Goal: Share content: Share content

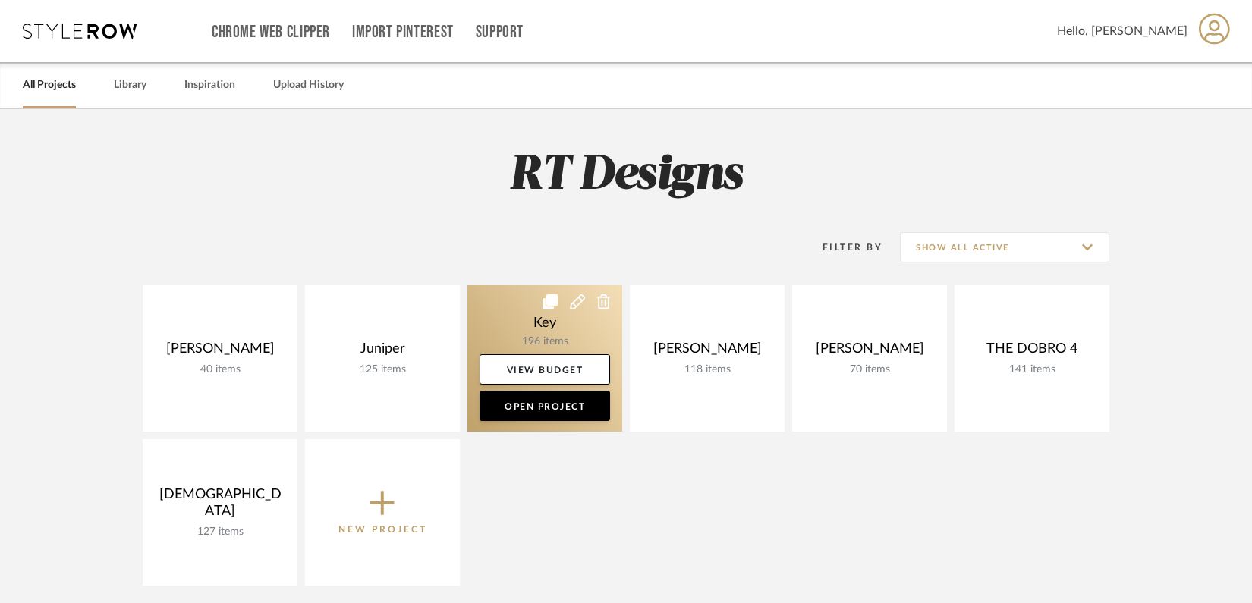
click at [517, 304] on link at bounding box center [544, 358] width 155 height 146
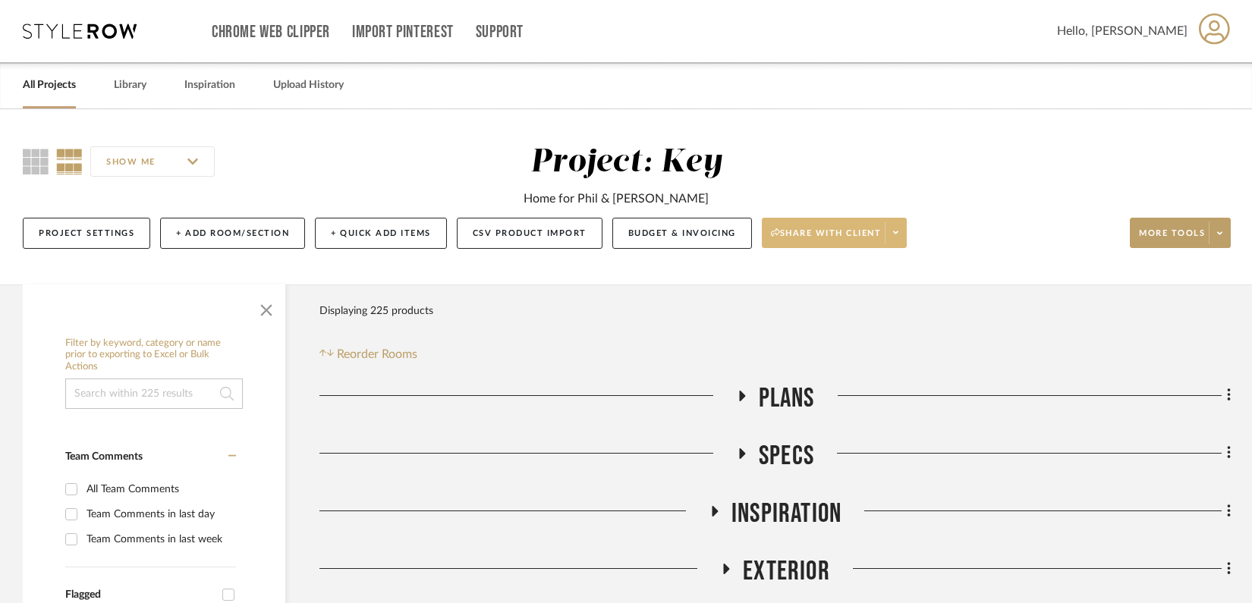
click at [897, 237] on fa-icon at bounding box center [895, 233] width 5 height 8
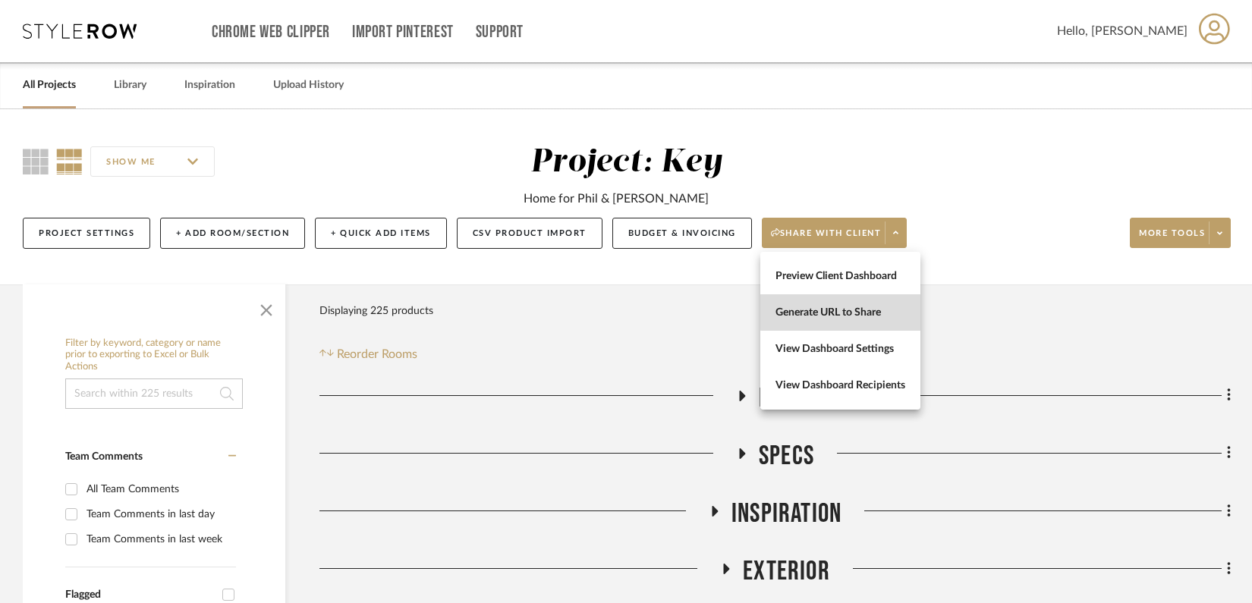
click at [858, 309] on span "Generate URL to Share" at bounding box center [840, 312] width 130 height 13
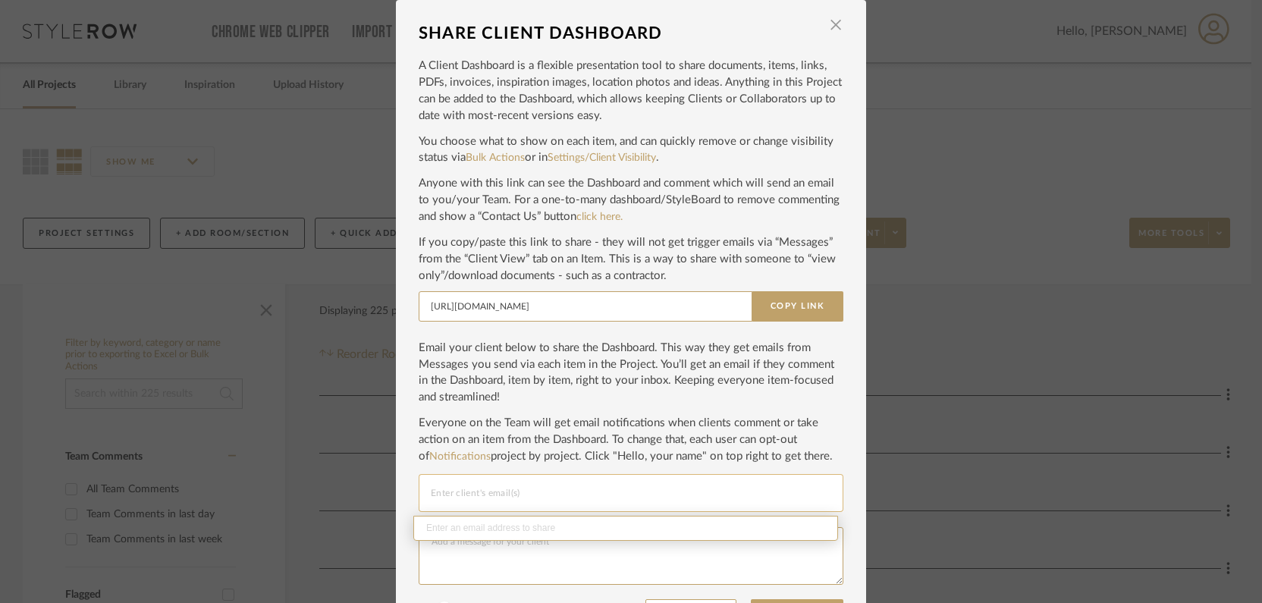
click at [559, 489] on input "Email selection" at bounding box center [631, 493] width 400 height 18
paste input "[EMAIL_ADDRESS][DOMAIN_NAME]"
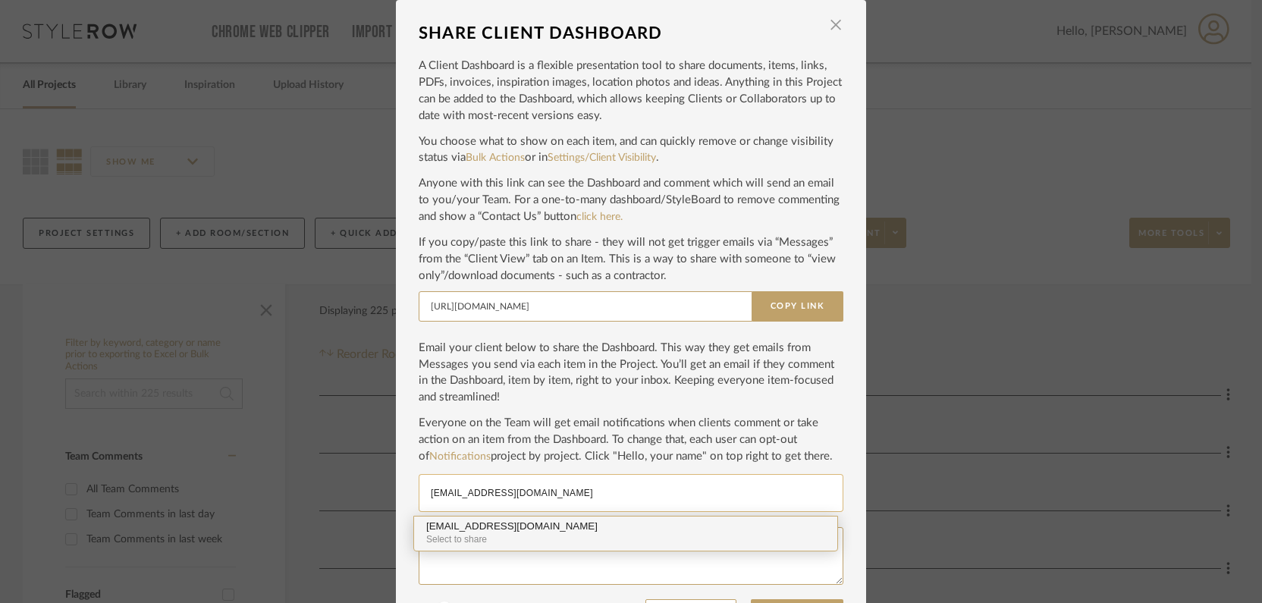
type input "[EMAIL_ADDRESS][DOMAIN_NAME]"
click at [532, 528] on div "[EMAIL_ADDRESS][DOMAIN_NAME]" at bounding box center [625, 526] width 399 height 11
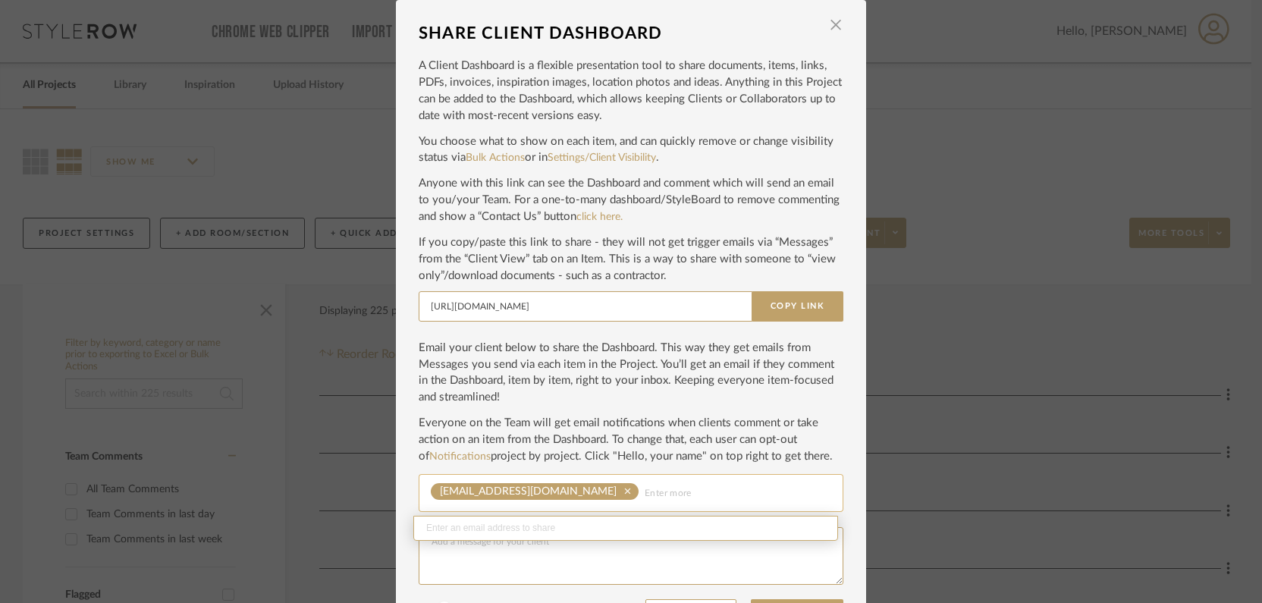
paste input "[EMAIL_ADDRESS][DOMAIN_NAME]"
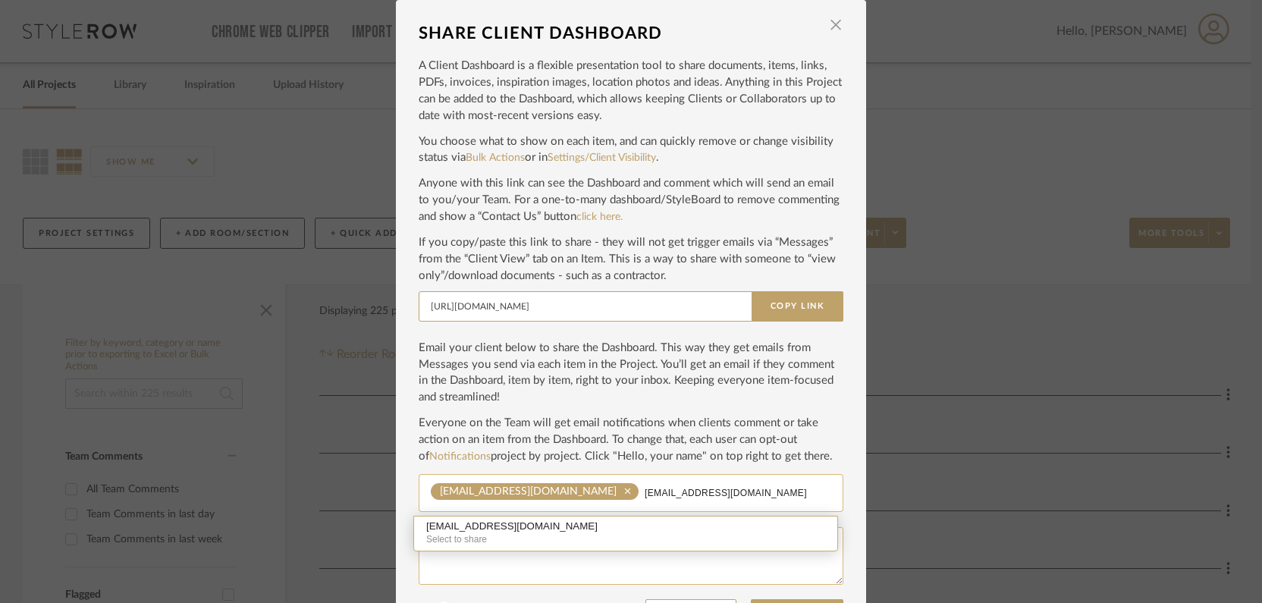
type input "[EMAIL_ADDRESS][DOMAIN_NAME]"
click at [630, 557] on textarea at bounding box center [631, 556] width 425 height 58
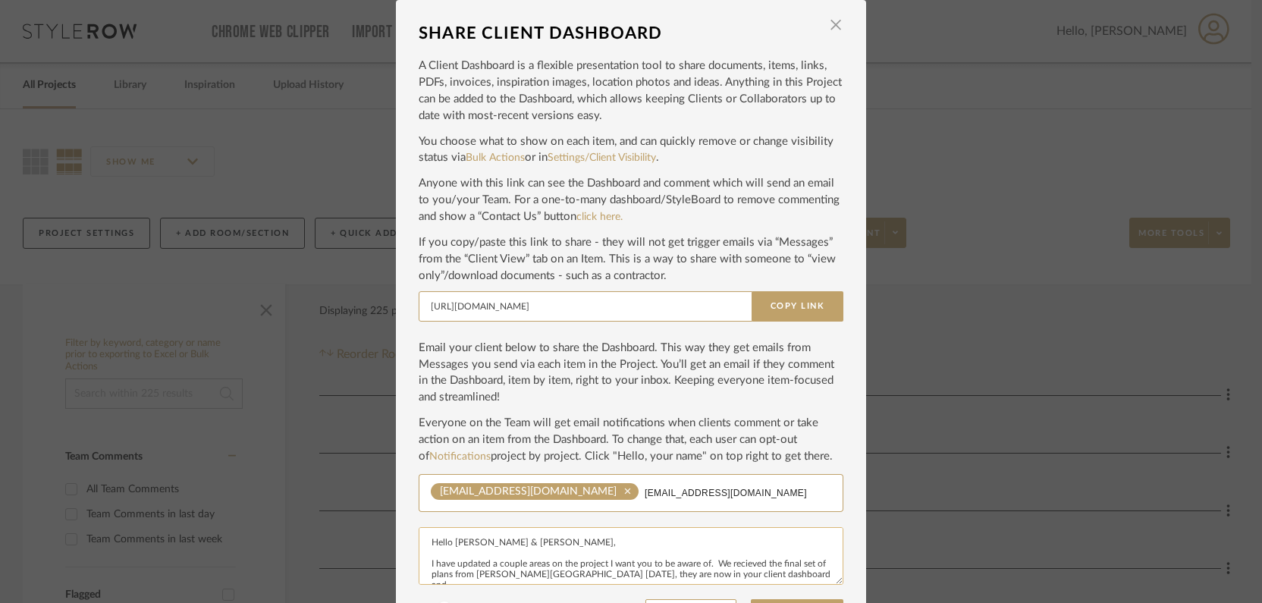
click at [740, 563] on textarea "Hello [PERSON_NAME] & [PERSON_NAME], I have updated a couple areas on the proje…" at bounding box center [631, 556] width 425 height 58
click at [744, 566] on textarea "Hello [PERSON_NAME] & [PERSON_NAME], I have updated a couple areas on the proje…" at bounding box center [631, 556] width 425 height 58
click at [742, 576] on textarea "Hello [PERSON_NAME] & [PERSON_NAME], I have updated a couple areas on the proje…" at bounding box center [631, 556] width 425 height 58
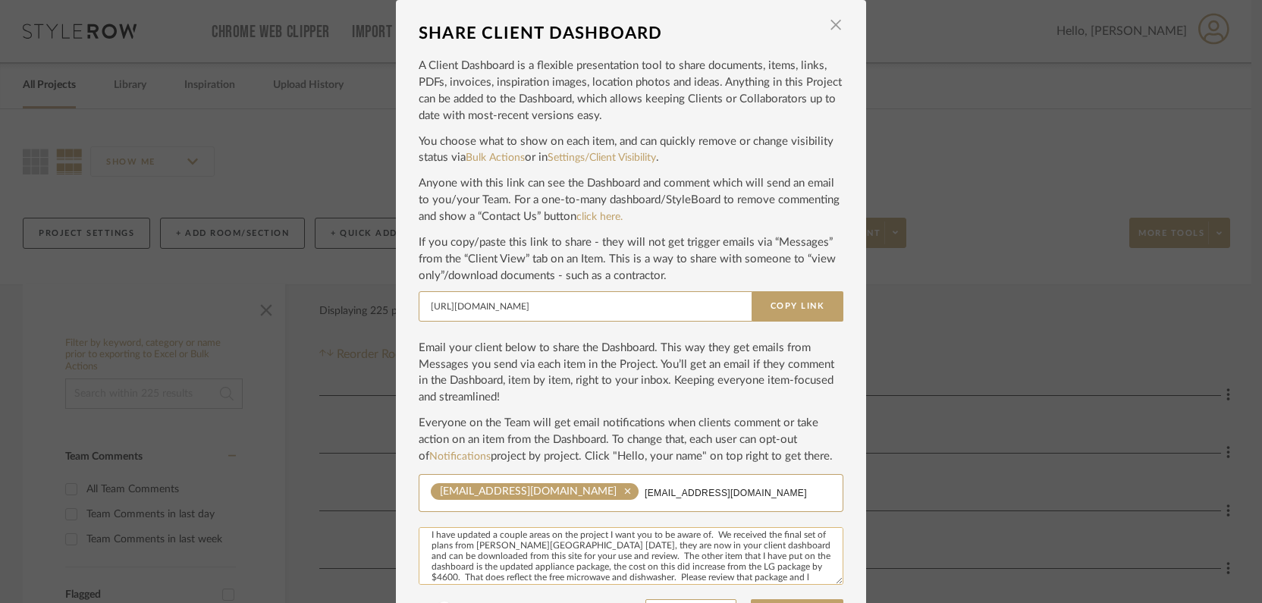
scroll to position [39, 0]
type textarea "Hello [PERSON_NAME] & [PERSON_NAME], I have updated a couple areas on the proje…"
click at [689, 486] on input "[EMAIL_ADDRESS][DOMAIN_NAME]" at bounding box center [738, 493] width 187 height 18
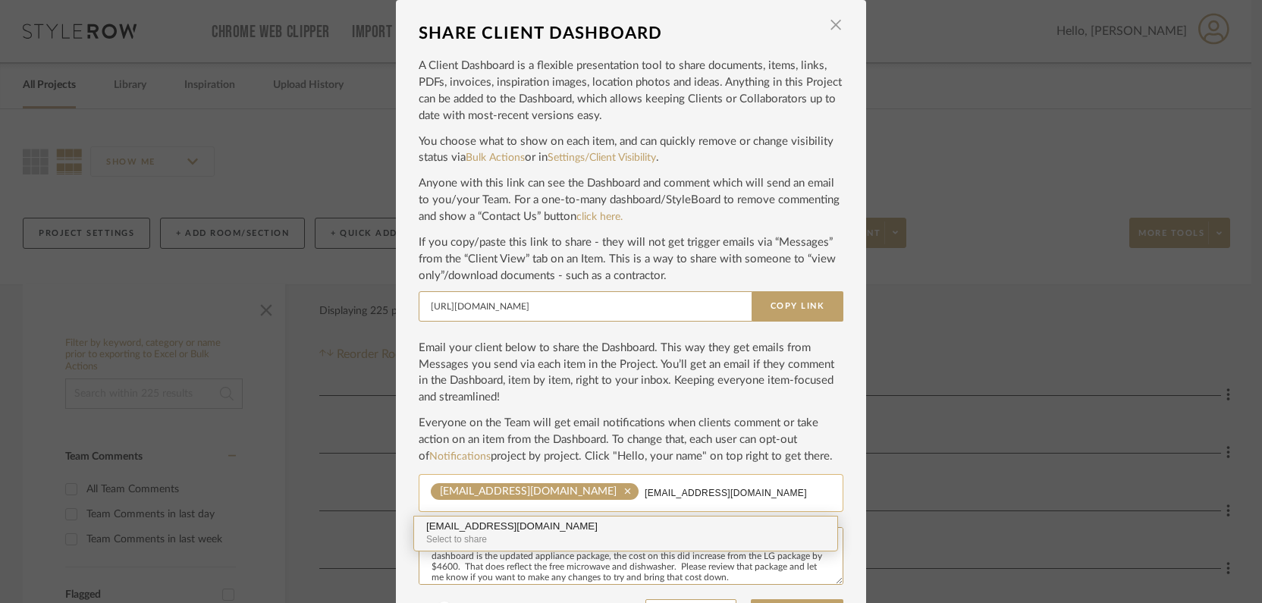
click at [573, 545] on div "Select to share" at bounding box center [625, 539] width 399 height 14
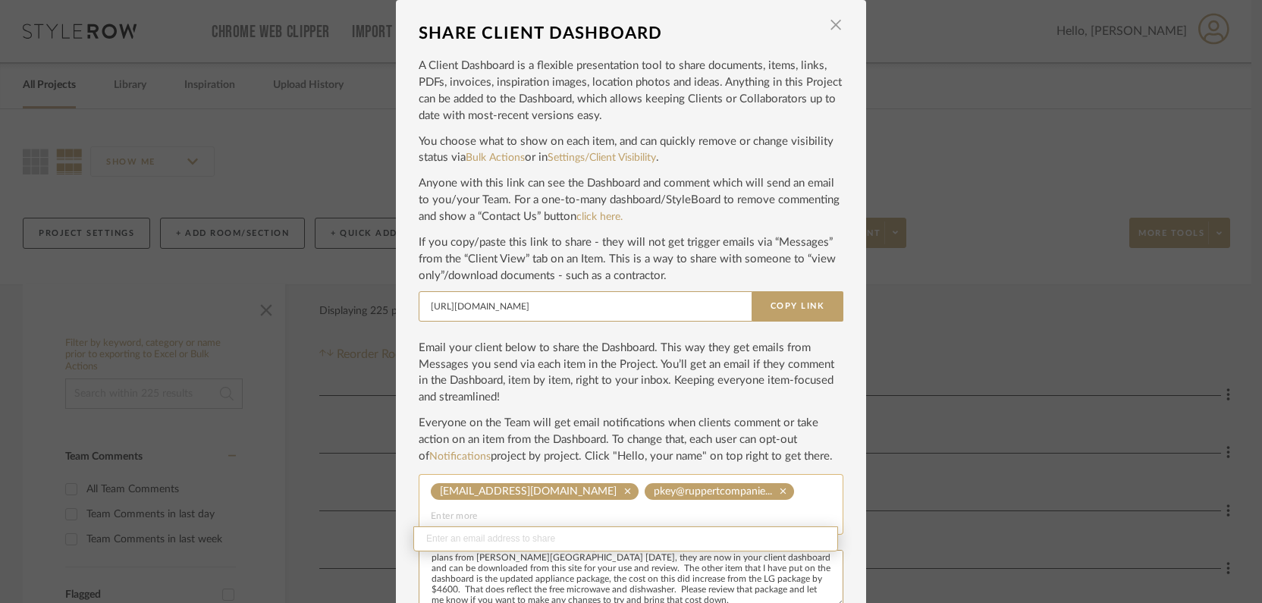
scroll to position [67, 0]
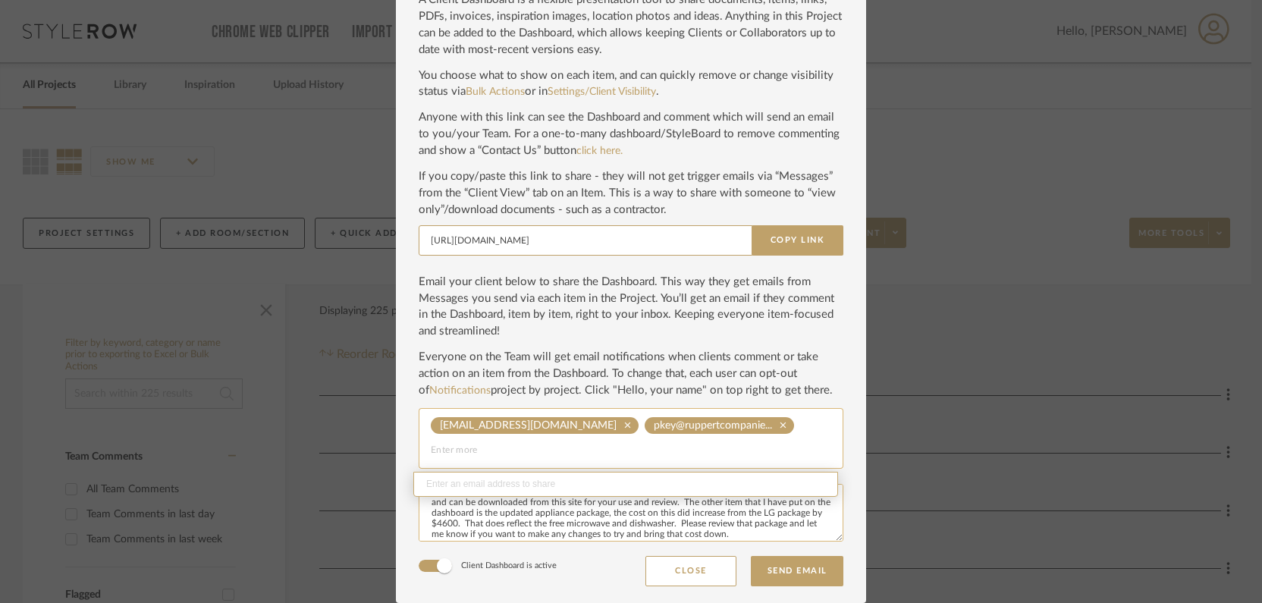
click at [742, 536] on textarea "Hello [PERSON_NAME] & [PERSON_NAME], I have updated a couple areas on the proje…" at bounding box center [631, 513] width 425 height 58
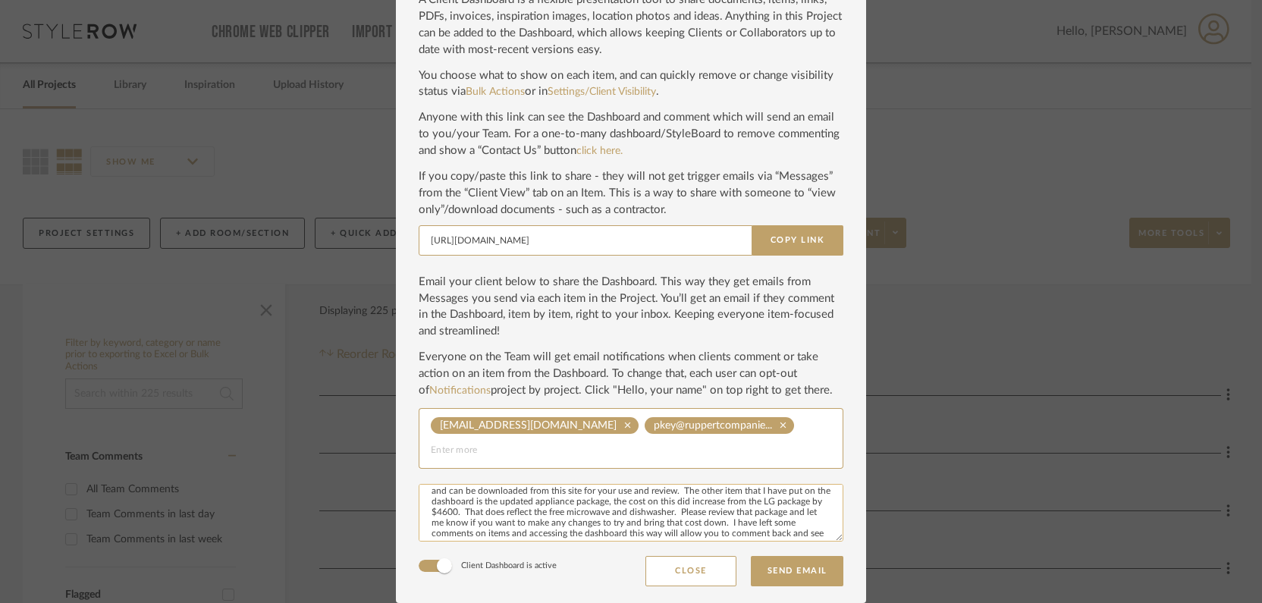
scroll to position [61, 0]
type textarea "Hello [PERSON_NAME] & [PERSON_NAME], I have updated a couple areas on the proje…"
click at [796, 571] on button "Send Email" at bounding box center [797, 571] width 93 height 30
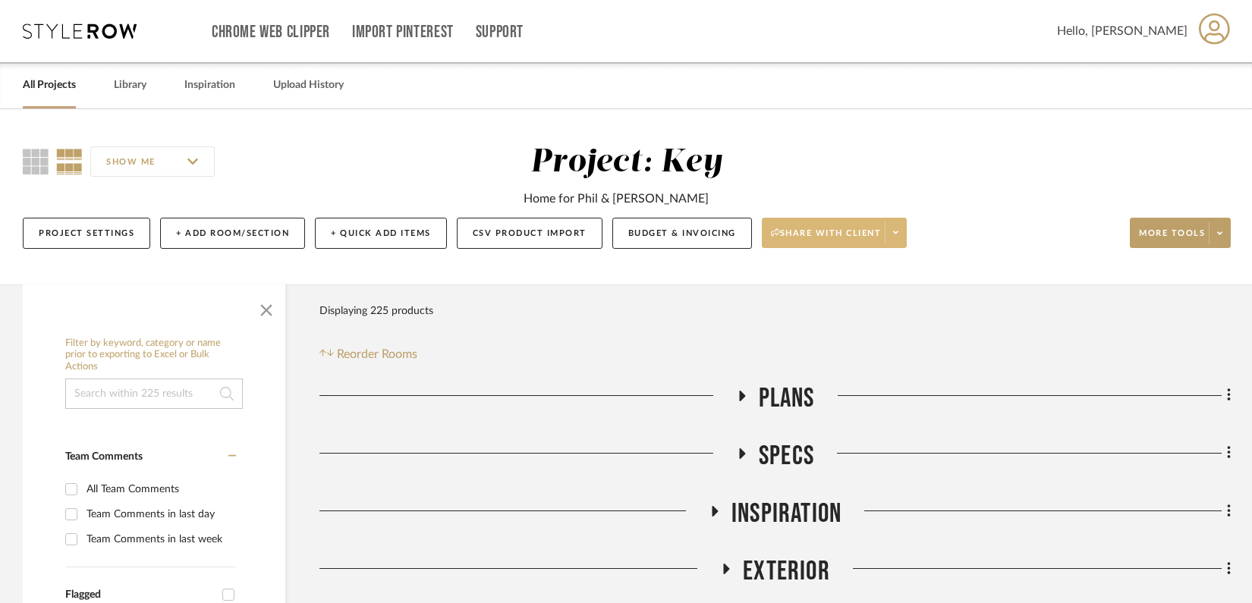
click at [898, 232] on icon at bounding box center [895, 232] width 5 height 8
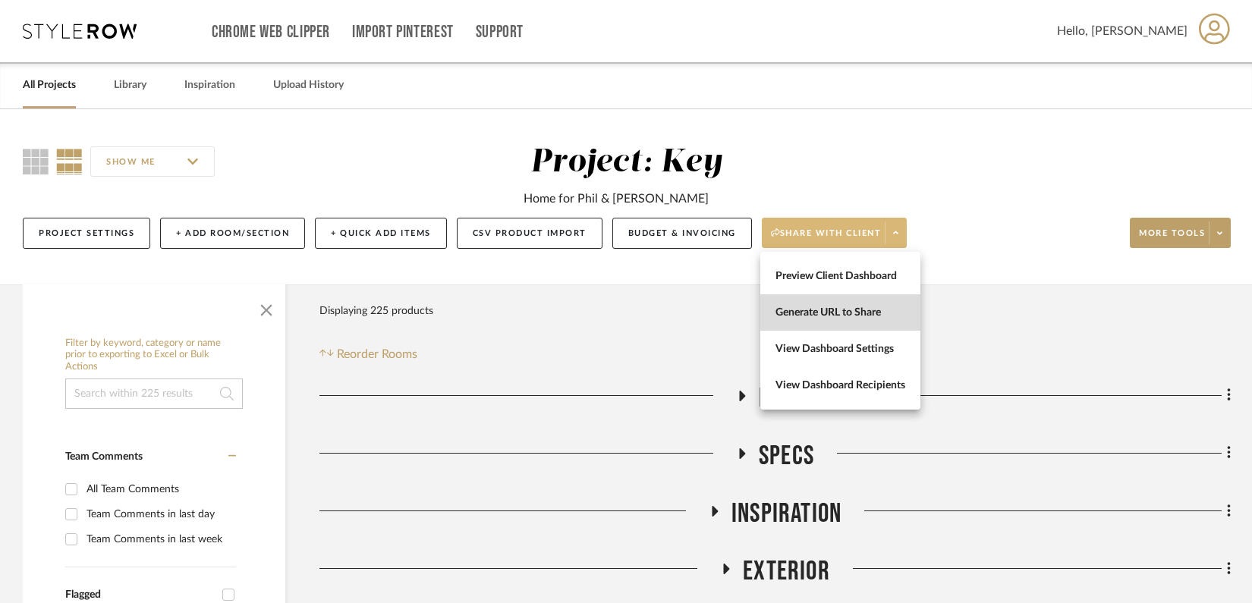
click at [869, 305] on button "Generate URL to Share" at bounding box center [840, 312] width 160 height 36
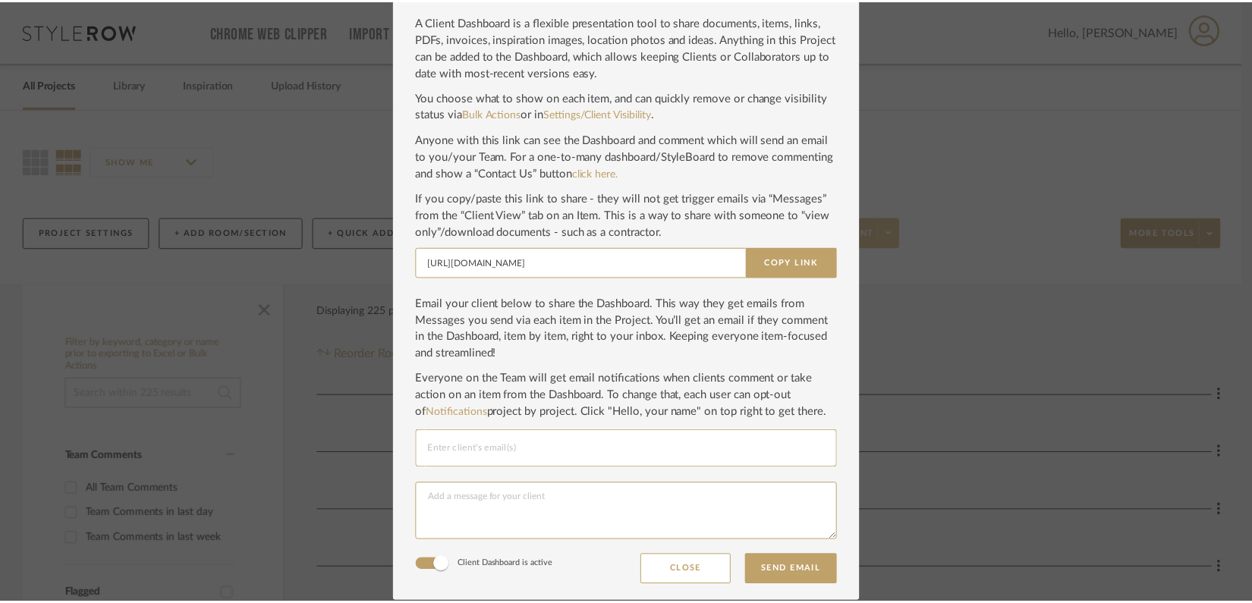
scroll to position [0, 0]
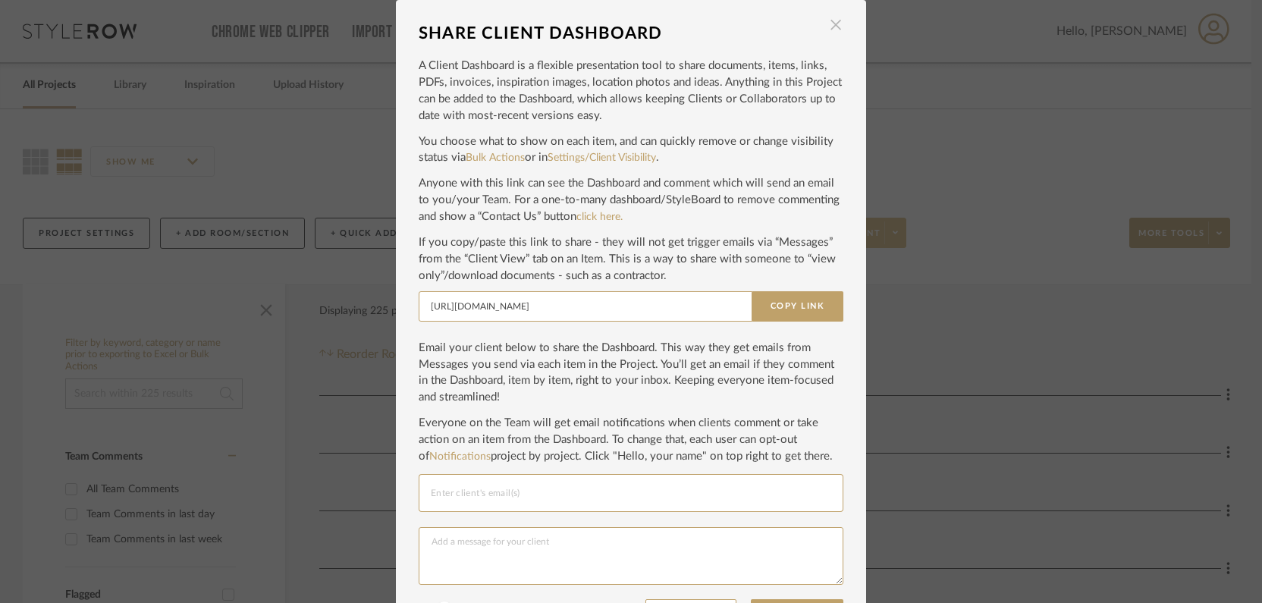
click at [837, 28] on span "button" at bounding box center [836, 25] width 30 height 30
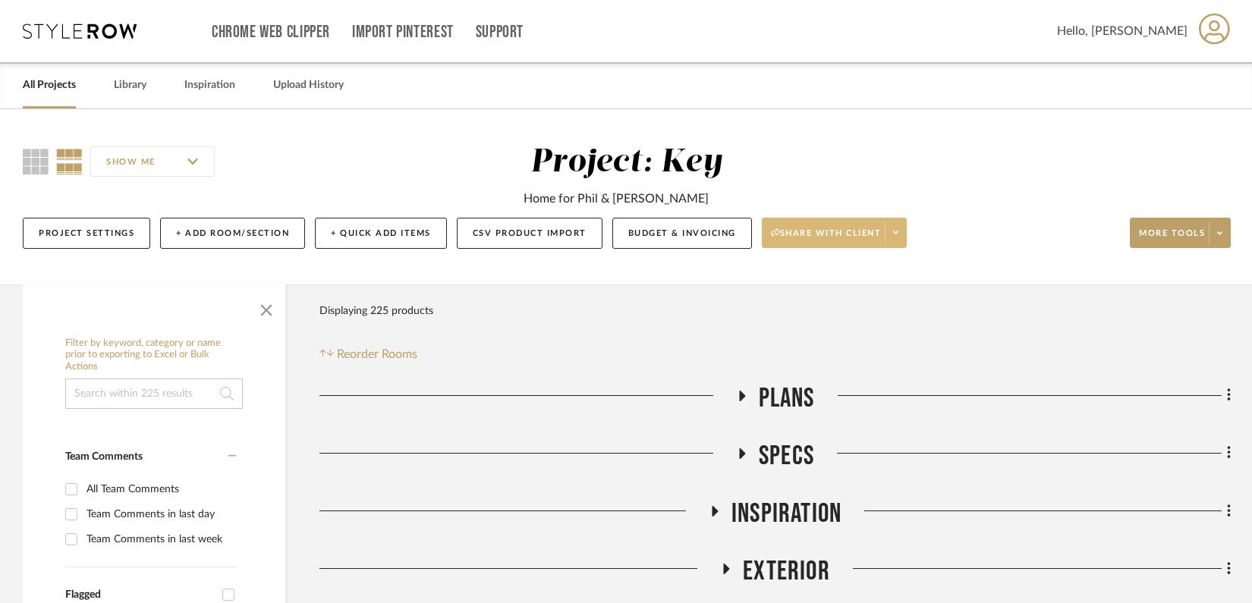
click at [888, 224] on span at bounding box center [894, 232] width 21 height 23
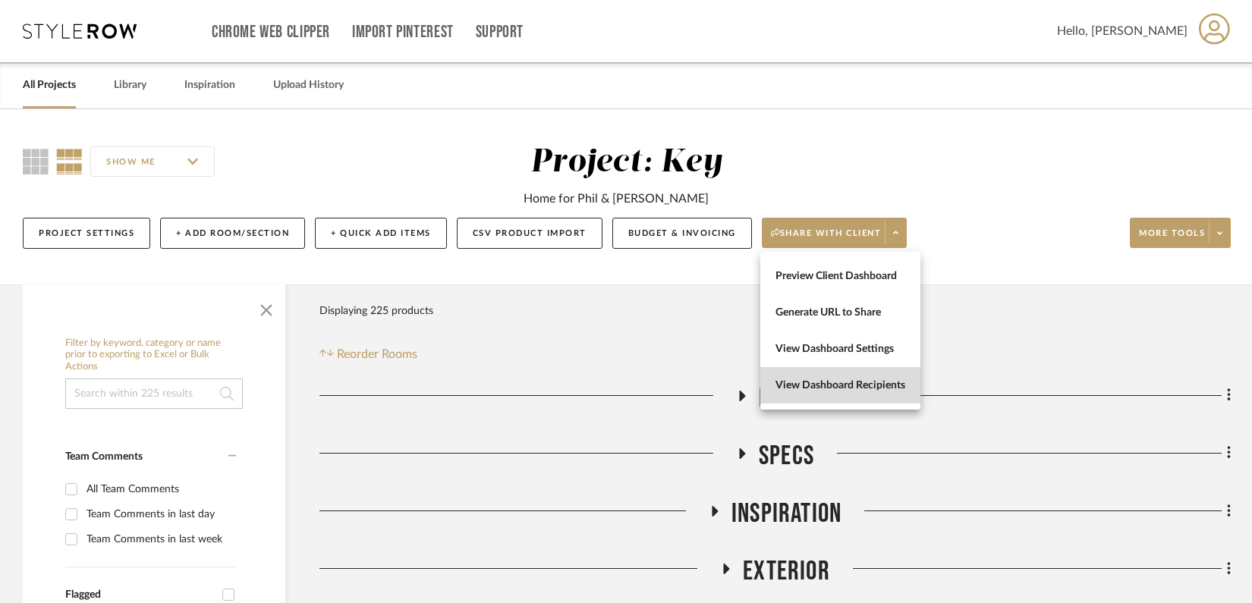
click at [862, 383] on span "View Dashboard Recipients" at bounding box center [840, 385] width 130 height 13
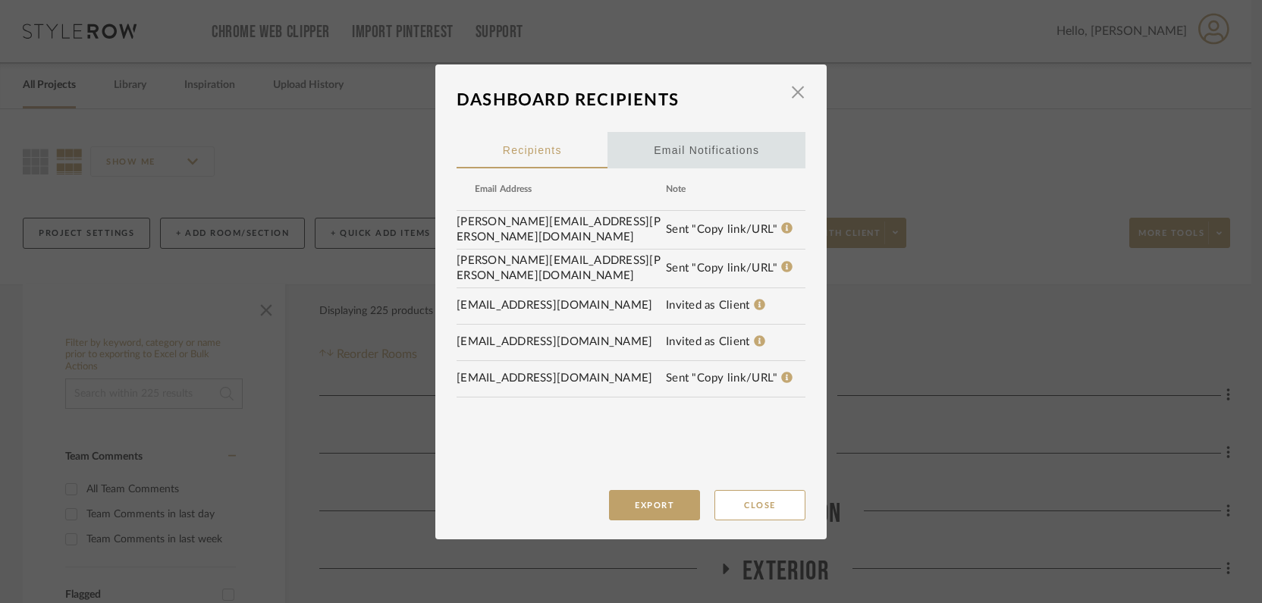
click at [711, 149] on div "Email Notifications" at bounding box center [706, 150] width 105 height 38
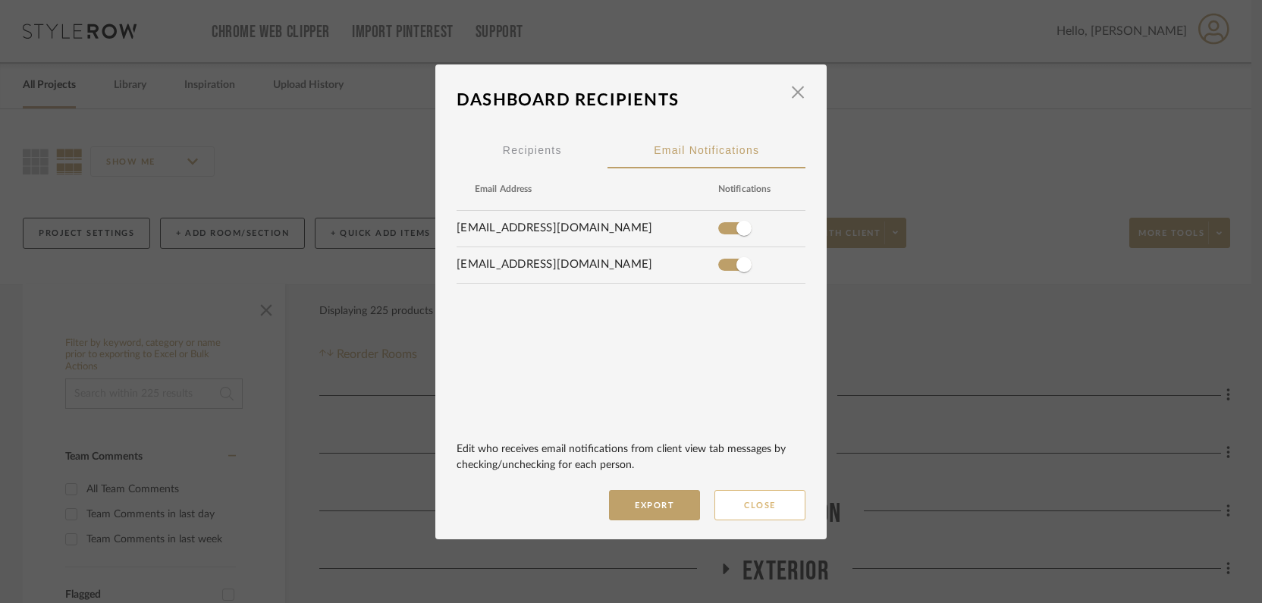
click at [768, 500] on button "Close" at bounding box center [760, 505] width 91 height 30
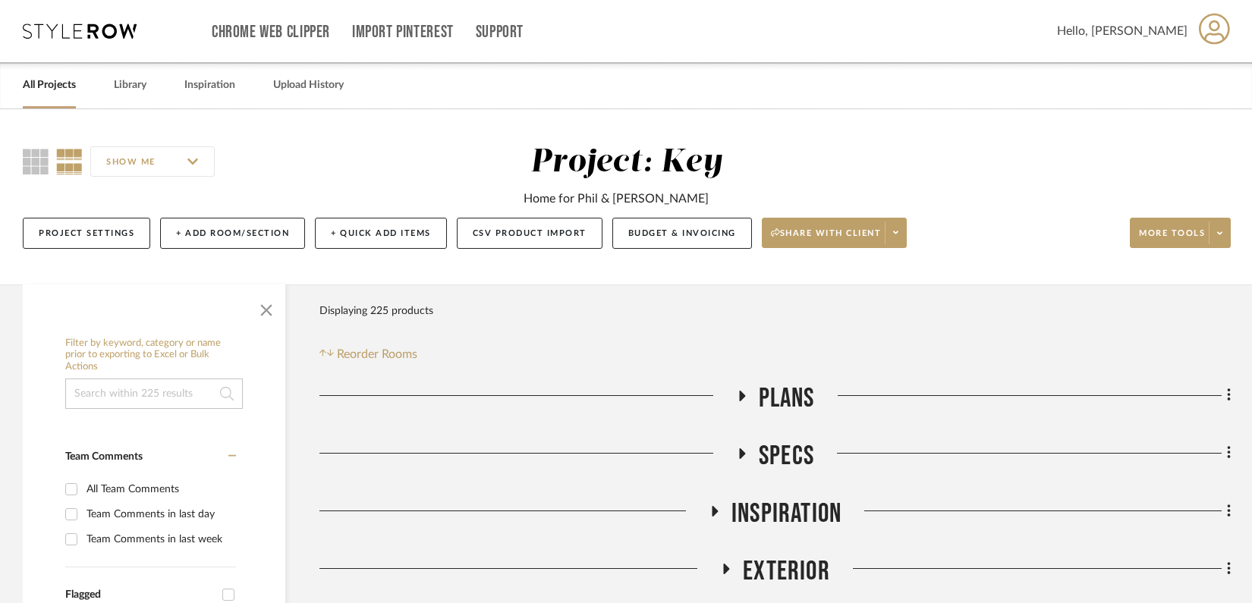
click at [53, 82] on link "All Projects" at bounding box center [49, 85] width 53 height 20
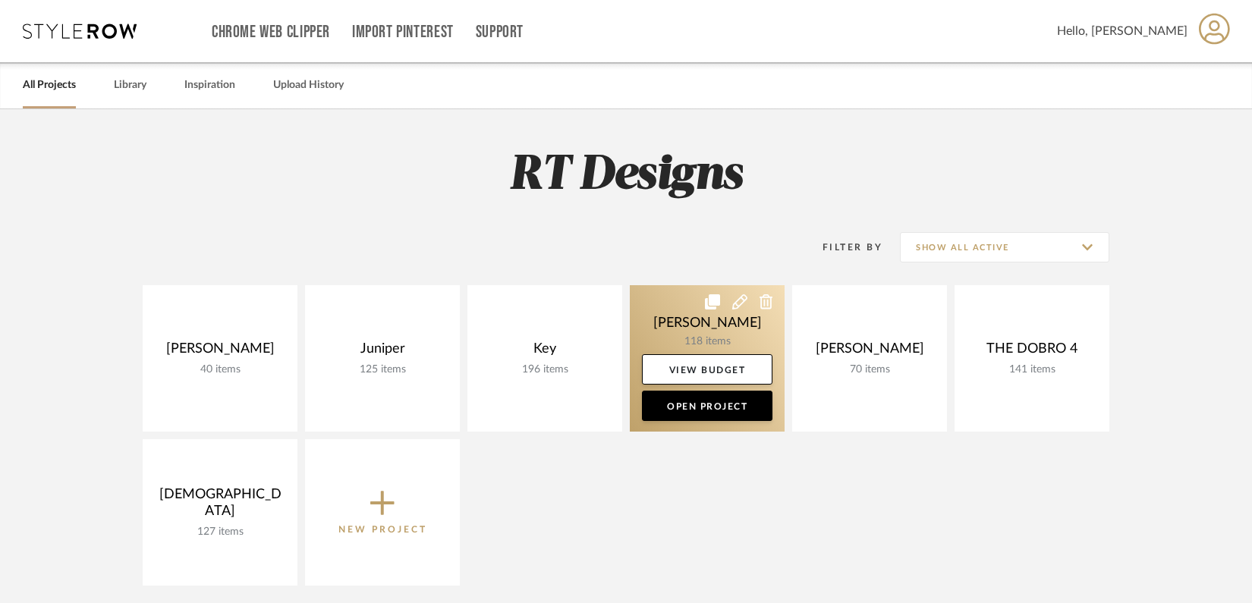
click at [688, 312] on link at bounding box center [707, 358] width 155 height 146
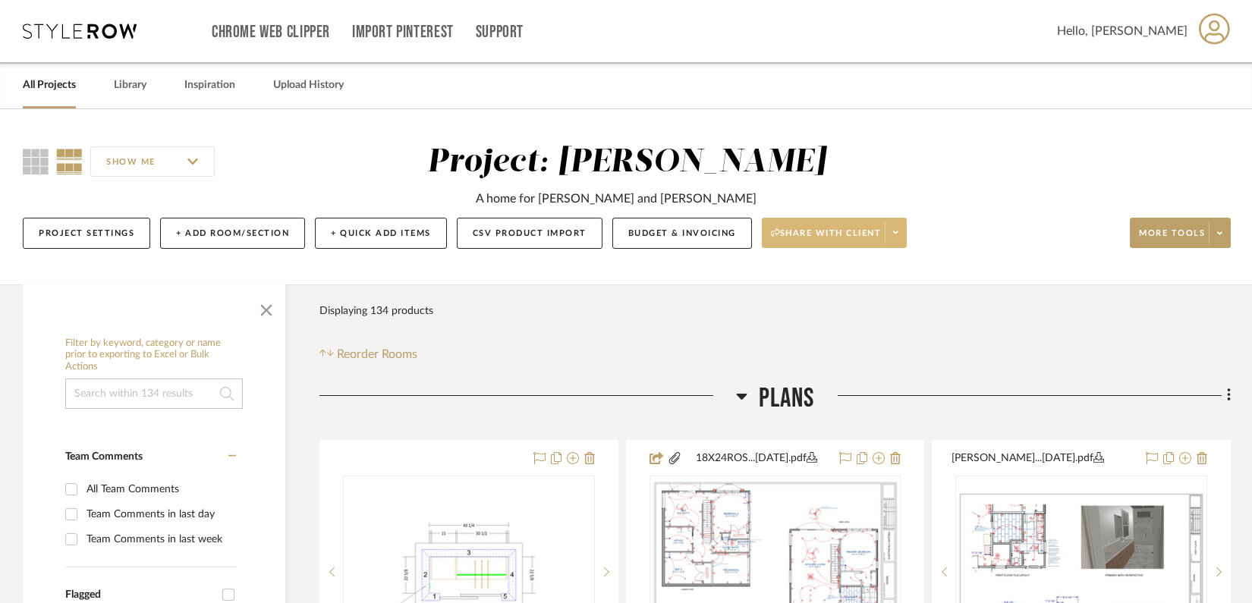
click at [897, 235] on icon at bounding box center [895, 232] width 5 height 8
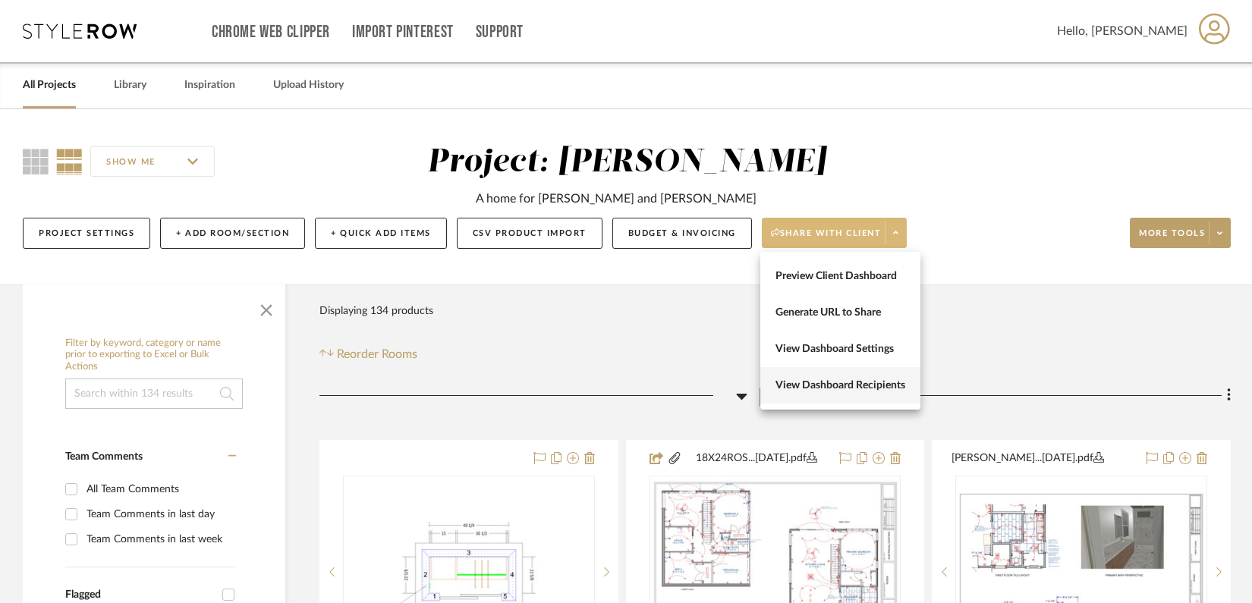
click at [856, 380] on span "View Dashboard Recipients" at bounding box center [840, 385] width 130 height 13
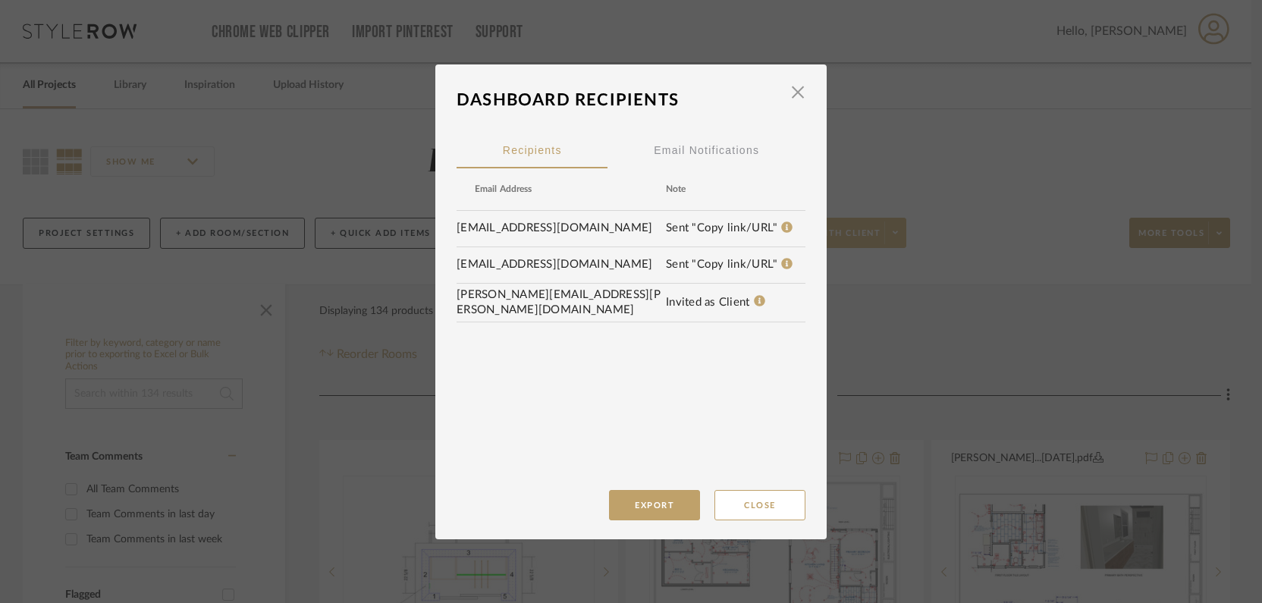
click at [551, 232] on td "[EMAIL_ADDRESS][DOMAIN_NAME]" at bounding box center [561, 228] width 209 height 23
click at [799, 96] on span "button" at bounding box center [798, 92] width 30 height 30
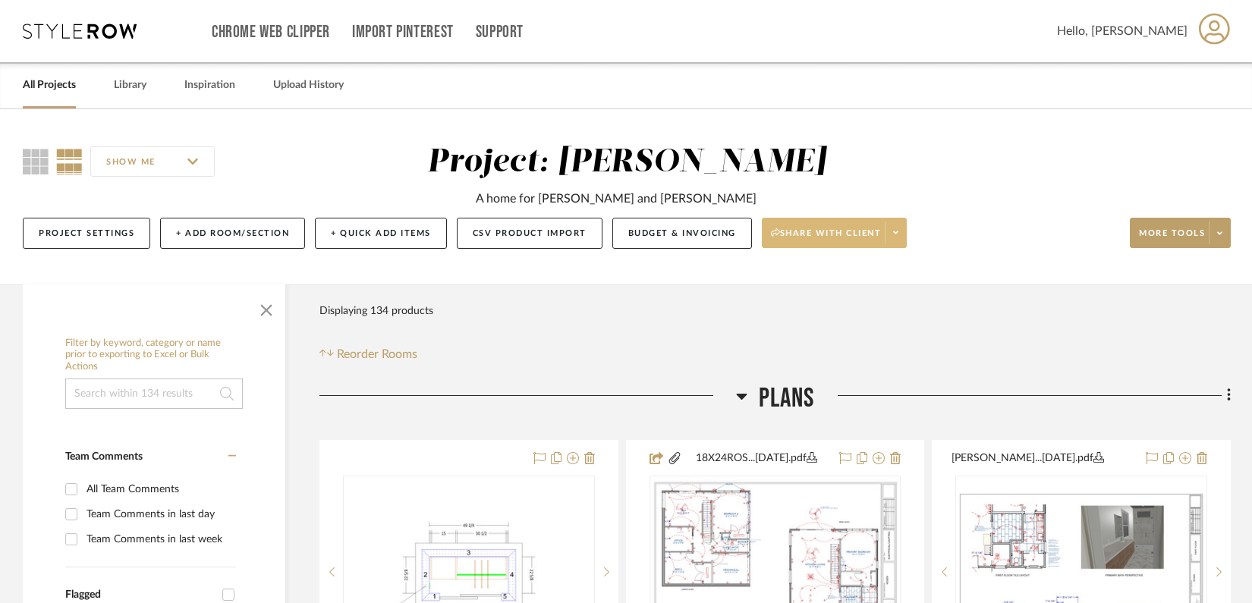
click at [906, 240] on span at bounding box center [894, 232] width 21 height 23
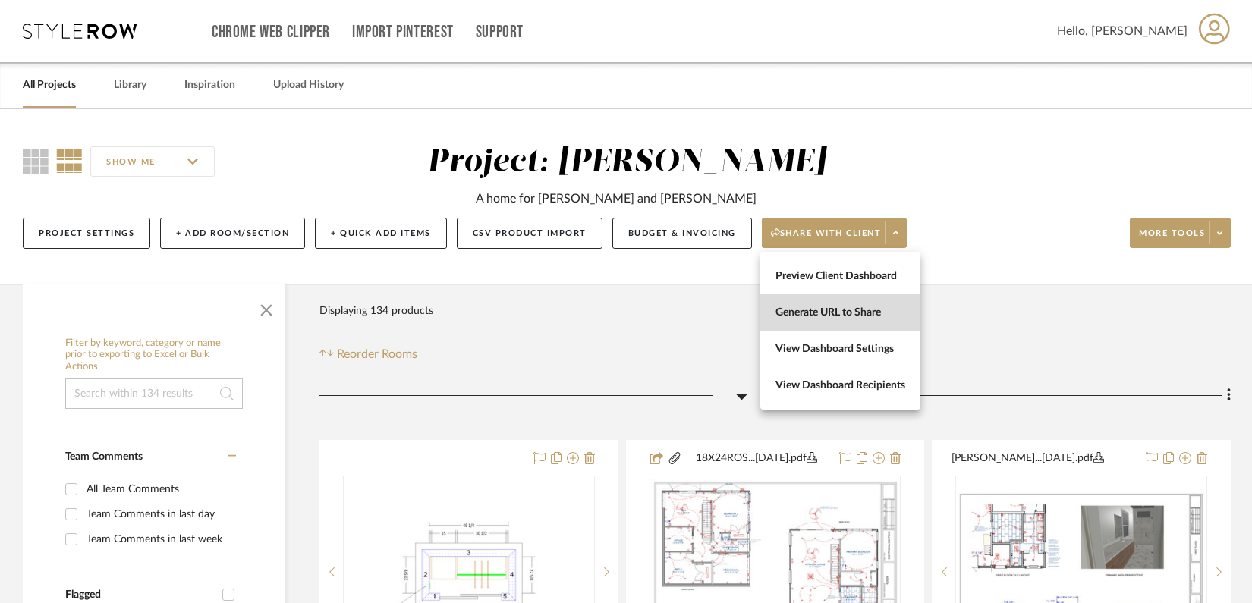
click at [865, 306] on span "Generate URL to Share" at bounding box center [840, 312] width 130 height 13
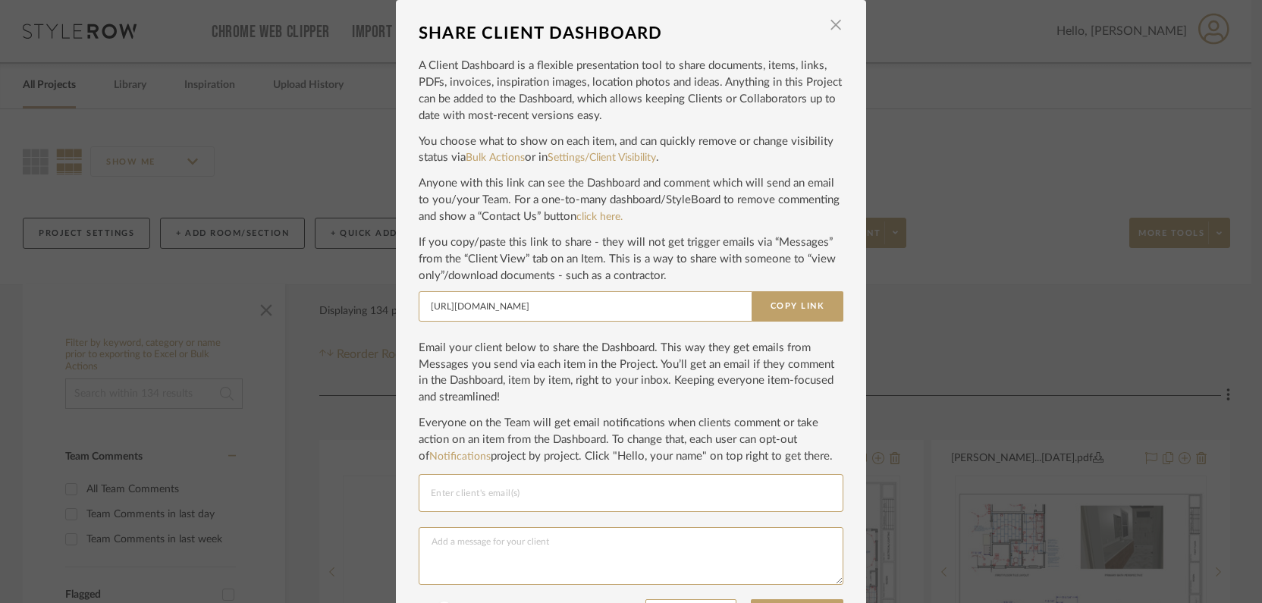
click at [611, 491] on input "Email selection" at bounding box center [631, 493] width 400 height 18
type input "a"
paste input "[EMAIL_ADDRESS][DOMAIN_NAME]"
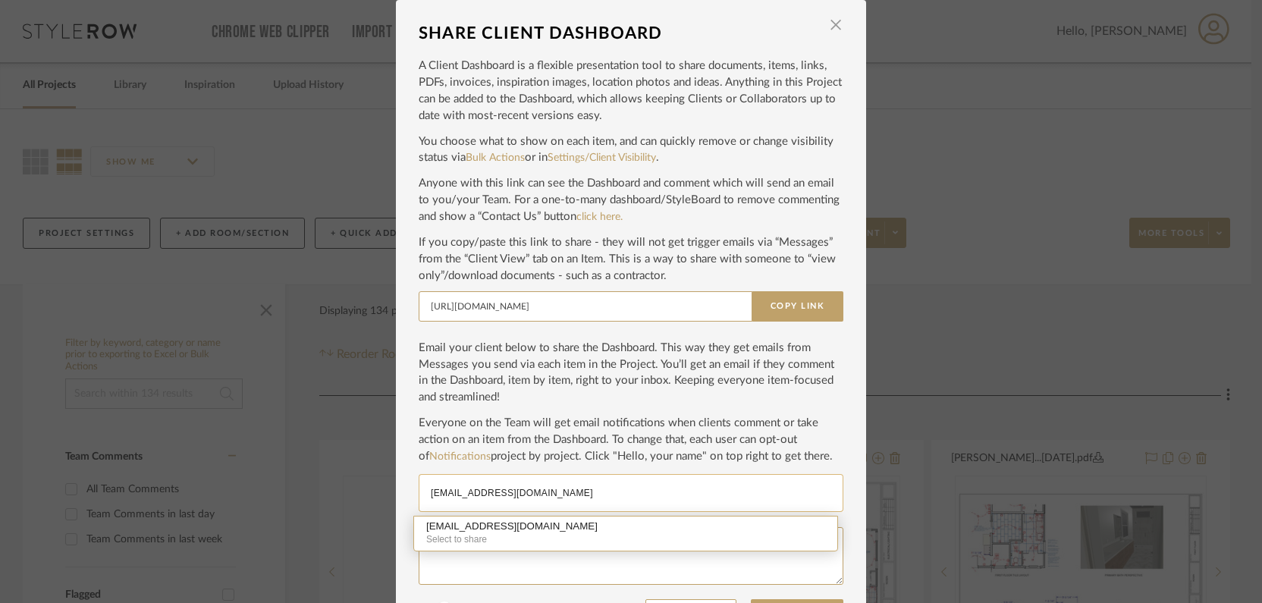
click at [578, 500] on input "[EMAIL_ADDRESS][DOMAIN_NAME]" at bounding box center [631, 493] width 400 height 18
type input "[EMAIL_ADDRESS][DOMAIN_NAME]"
click at [542, 525] on div "[EMAIL_ADDRESS][DOMAIN_NAME]" at bounding box center [625, 526] width 399 height 11
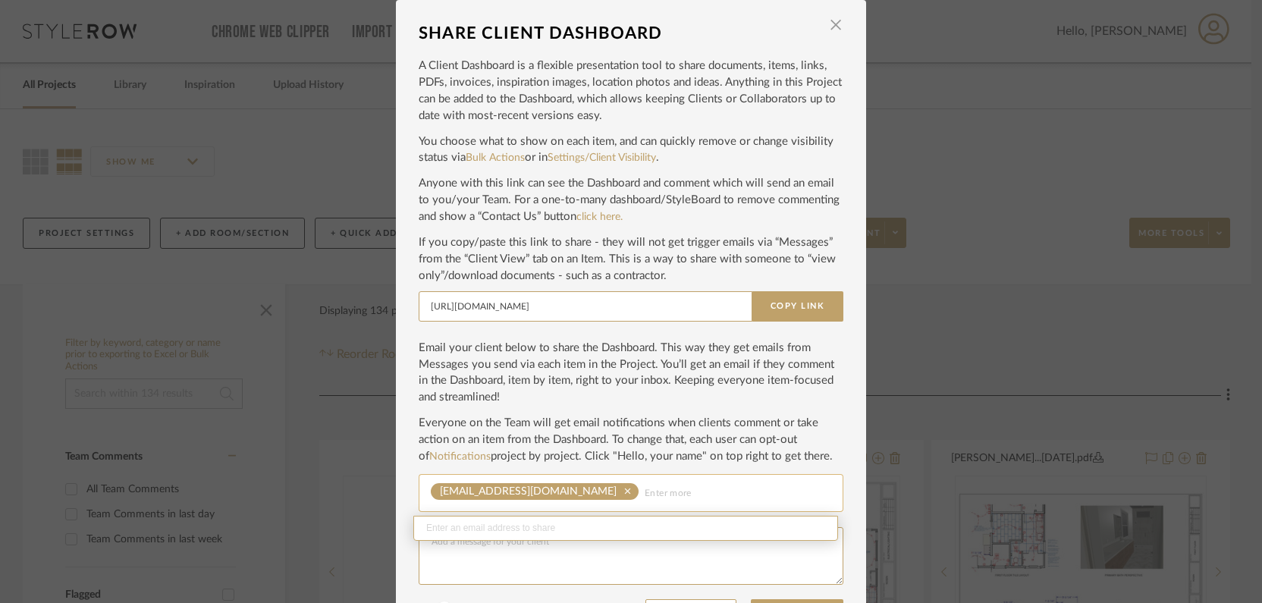
paste input "[EMAIL_ADDRESS][DOMAIN_NAME]"
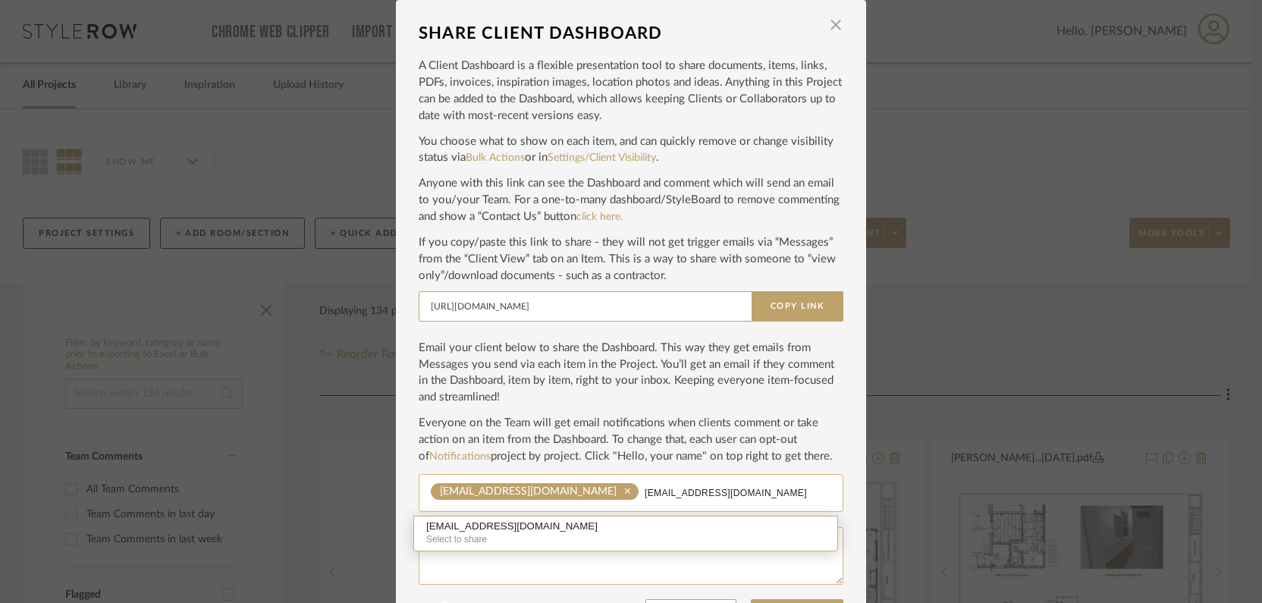
type input "[EMAIL_ADDRESS][DOMAIN_NAME]"
click at [554, 568] on textarea at bounding box center [631, 556] width 425 height 58
click at [652, 485] on input "[EMAIL_ADDRESS][DOMAIN_NAME]" at bounding box center [738, 493] width 187 height 18
click at [526, 536] on div "Select to share" at bounding box center [625, 539] width 399 height 14
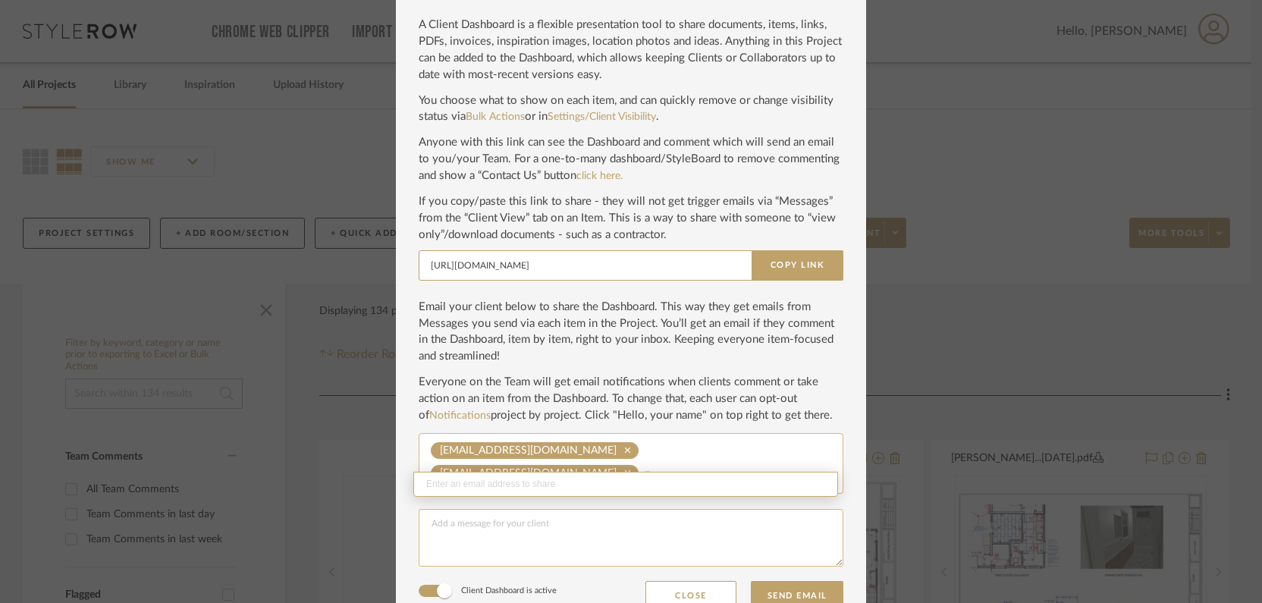
scroll to position [44, 0]
click at [815, 368] on div "A Client Dashboard is a flexible presentation tool to share documents, items, l…" at bounding box center [631, 292] width 425 height 572
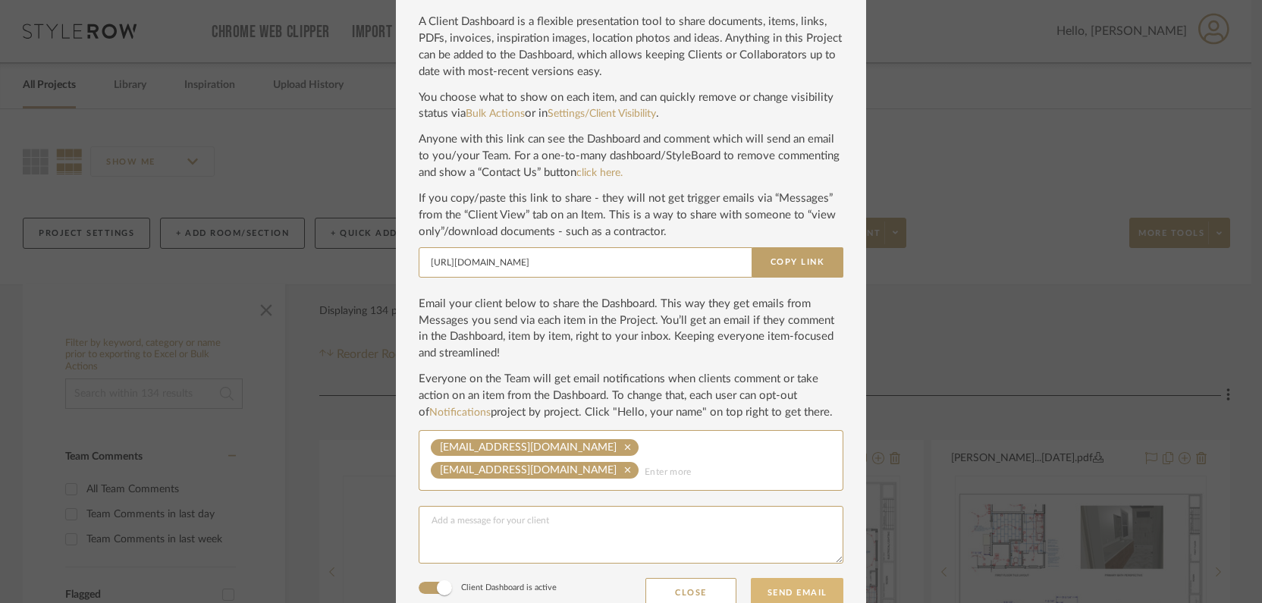
click at [783, 578] on button "Send Email" at bounding box center [797, 593] width 93 height 30
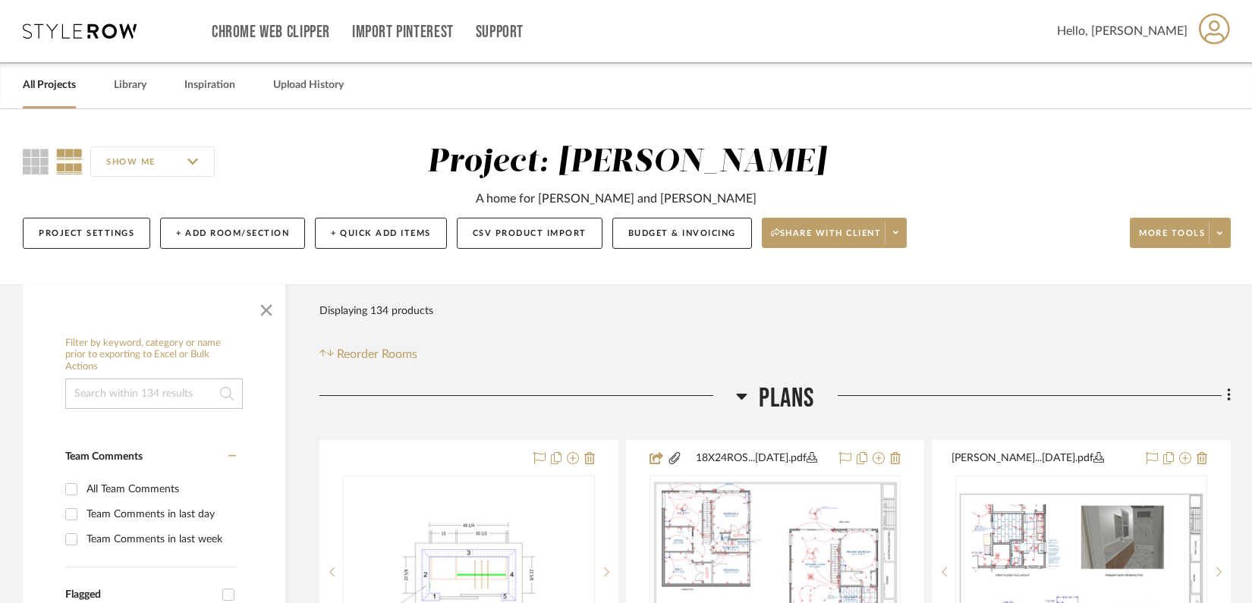
click at [44, 93] on link "All Projects" at bounding box center [49, 85] width 53 height 20
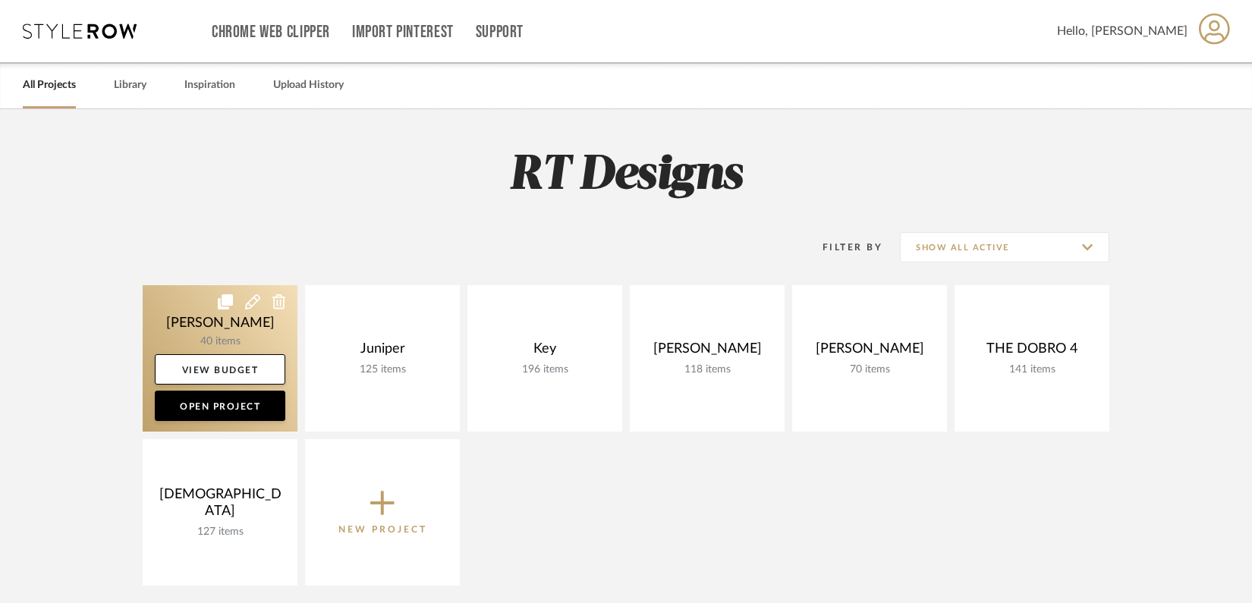
click at [210, 322] on link at bounding box center [220, 358] width 155 height 146
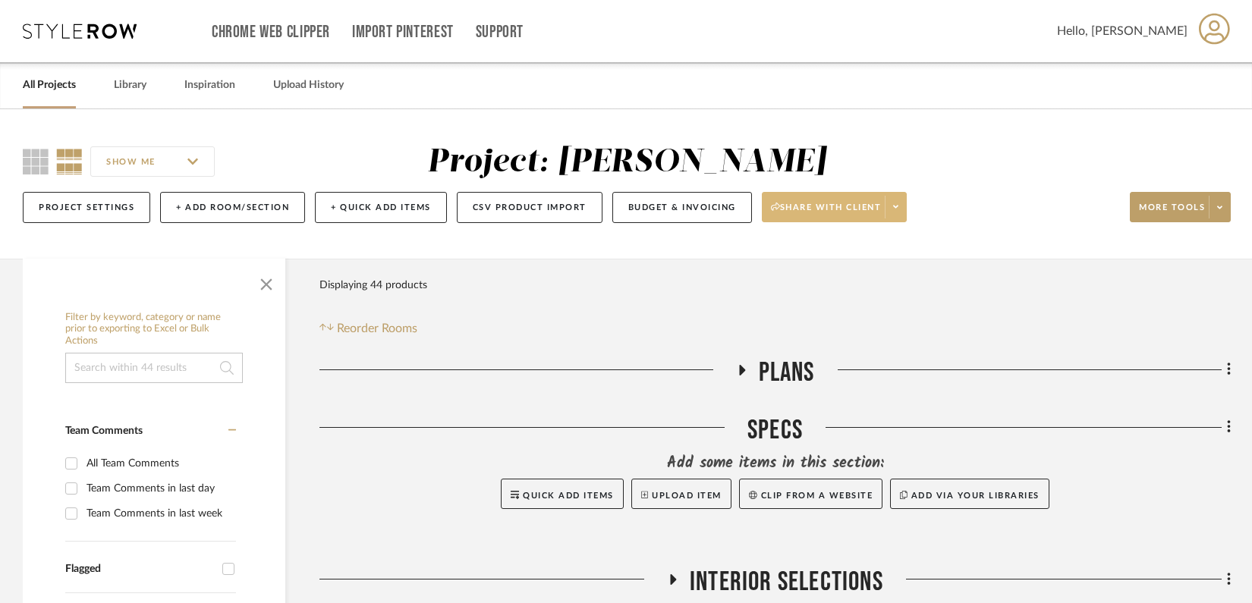
click at [903, 209] on span at bounding box center [894, 207] width 21 height 23
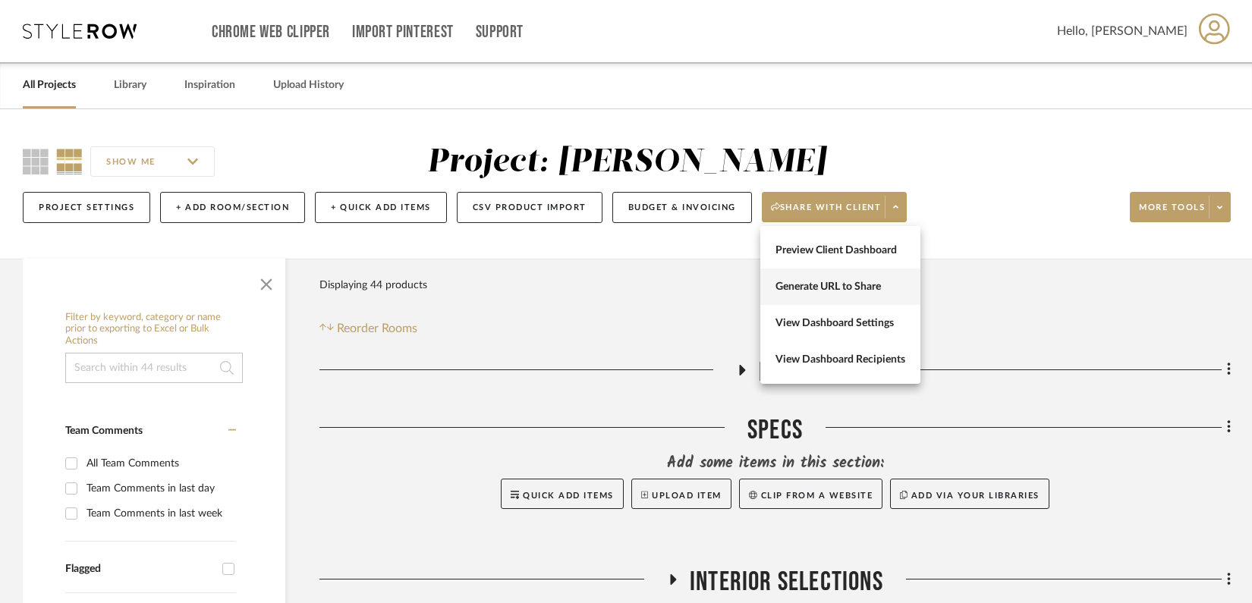
click at [845, 282] on span "Generate URL to Share" at bounding box center [840, 287] width 130 height 13
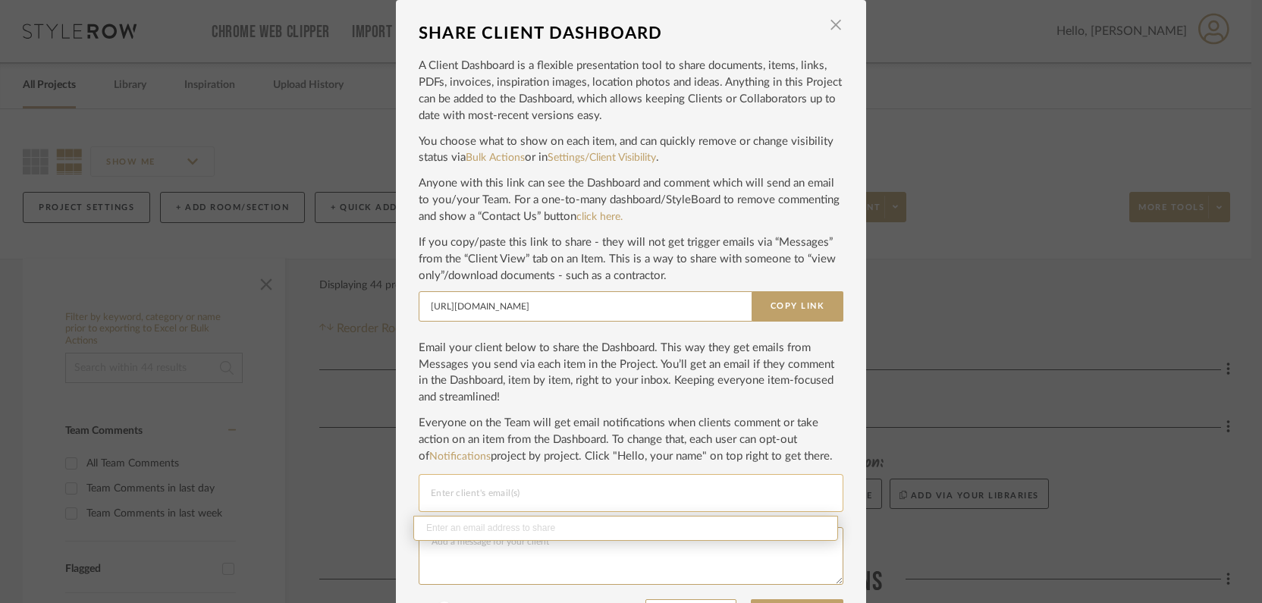
click at [510, 488] on input "Email selection" at bounding box center [631, 493] width 400 height 18
paste input "[PERSON_NAME][EMAIL_ADDRESS][PERSON_NAME][DOMAIN_NAME]"
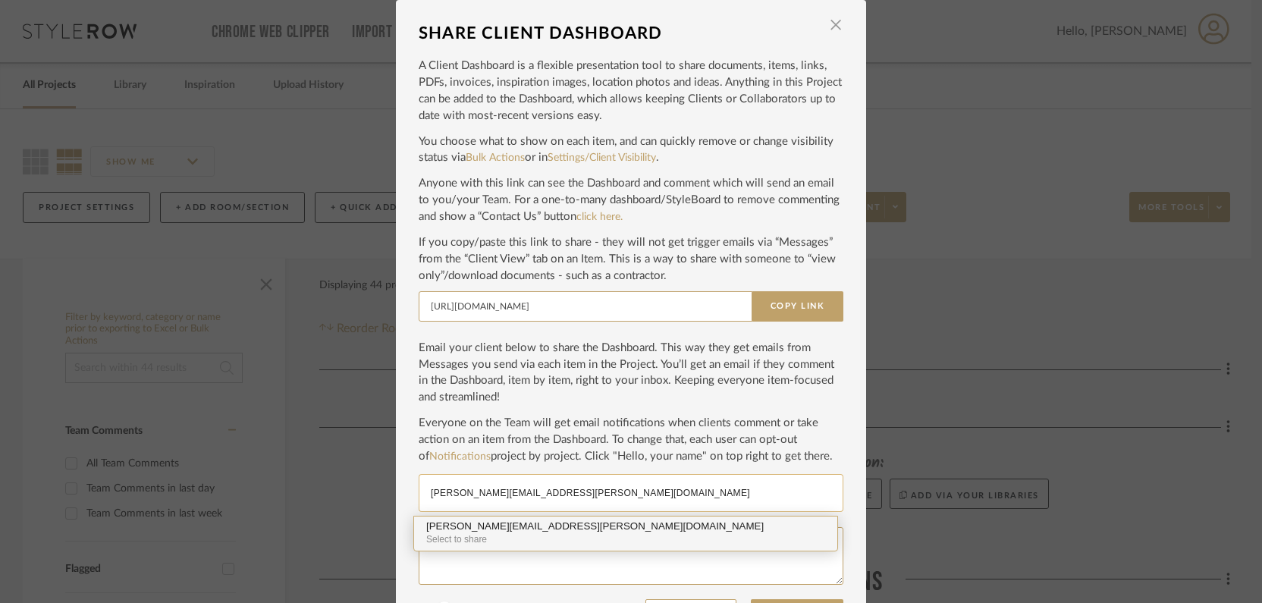
type input "[PERSON_NAME][EMAIL_ADDRESS][PERSON_NAME][DOMAIN_NAME]"
click at [516, 535] on div "Select to share" at bounding box center [625, 539] width 399 height 14
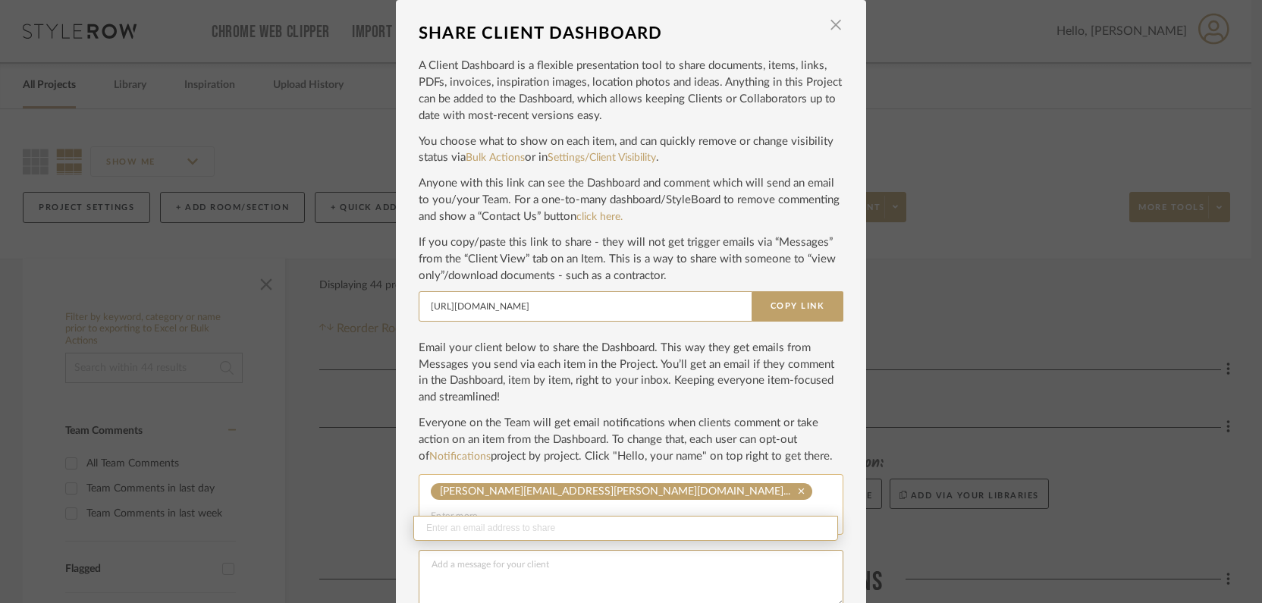
paste input "[PERSON_NAME][EMAIL_ADDRESS][PERSON_NAME][DOMAIN_NAME]"
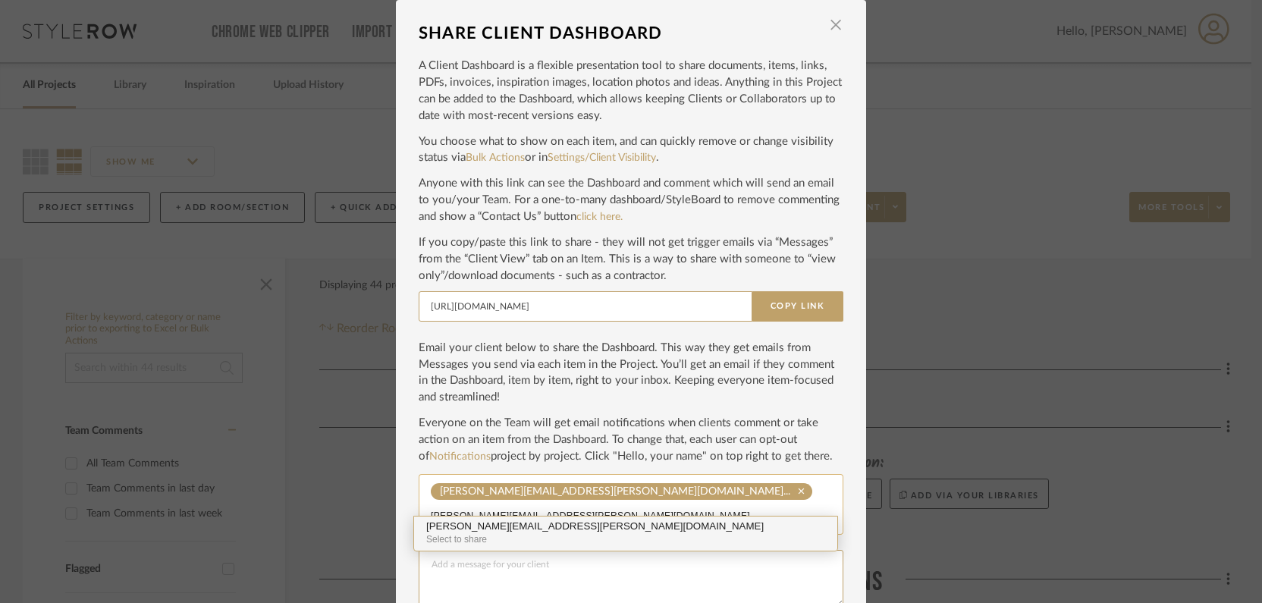
type input "[PERSON_NAME][EMAIL_ADDRESS][PERSON_NAME][DOMAIN_NAME]"
click at [549, 532] on div "Select to share" at bounding box center [625, 539] width 399 height 14
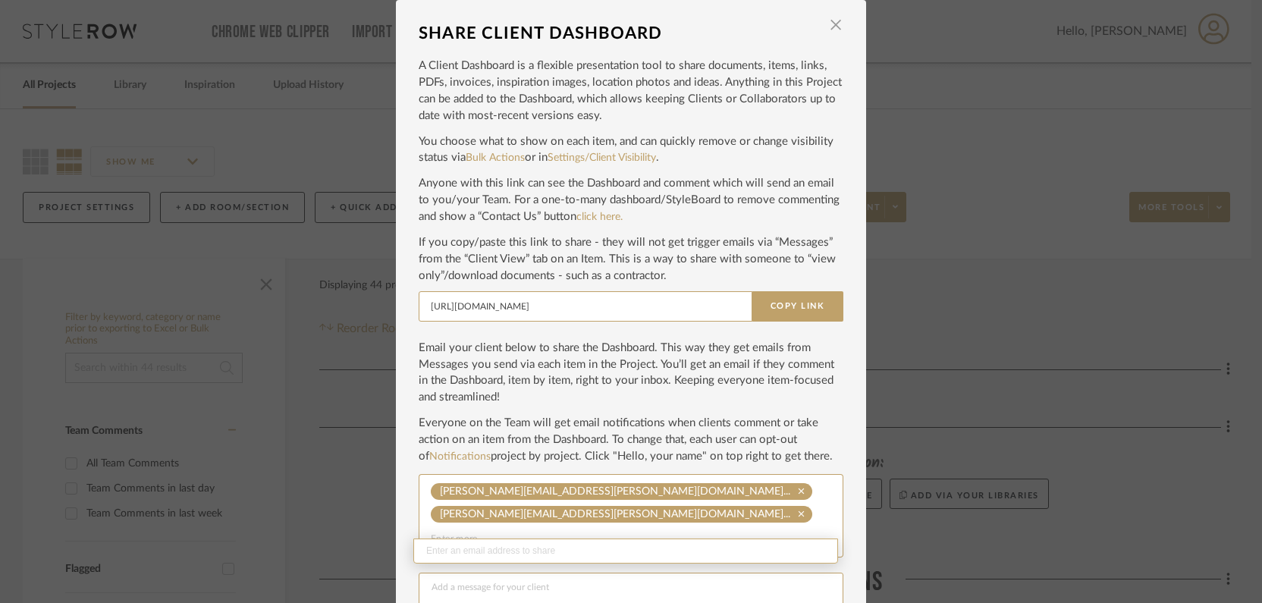
click at [837, 412] on div "A Client Dashboard is a flexible presentation tool to share documents, items, l…" at bounding box center [631, 347] width 425 height 595
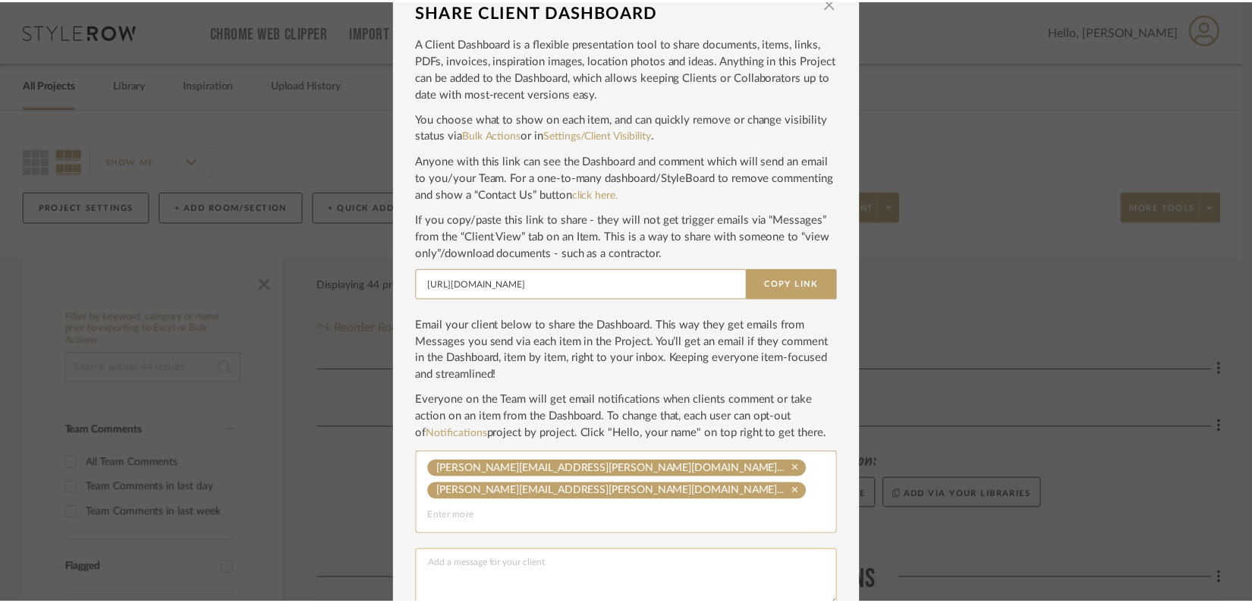
scroll to position [67, 0]
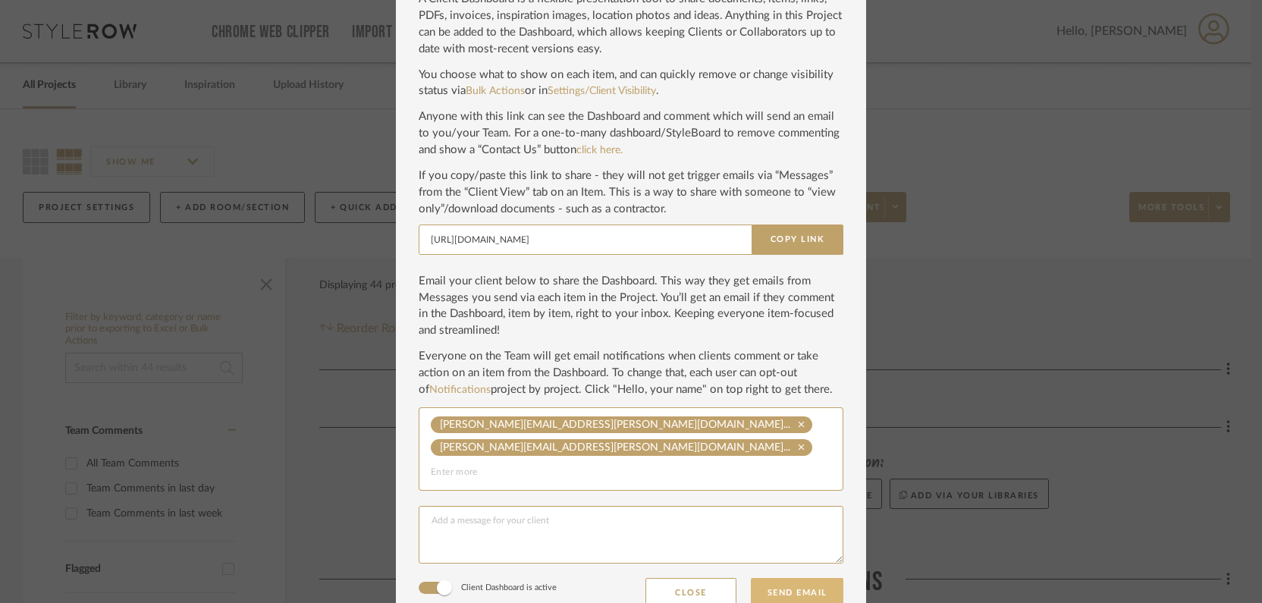
click at [823, 578] on button "Send Email" at bounding box center [797, 593] width 93 height 30
